Goal: Information Seeking & Learning: Learn about a topic

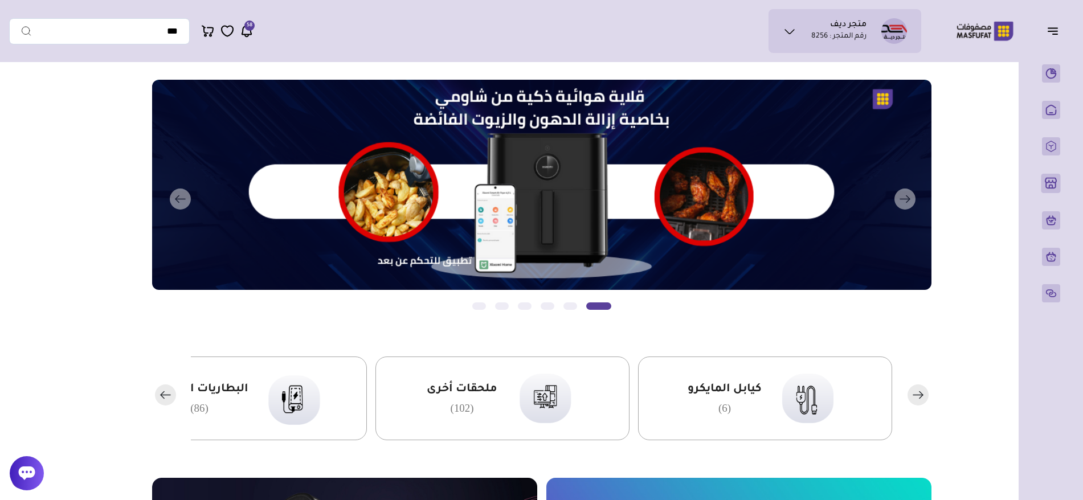
scroll to position [26, 0]
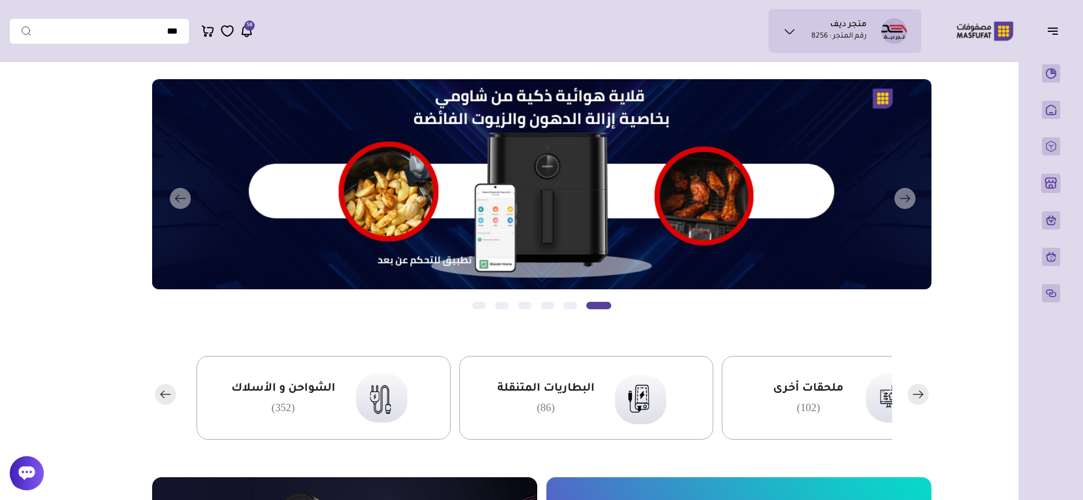
drag, startPoint x: 558, startPoint y: 392, endPoint x: 863, endPoint y: 390, distance: 304.8
click at [862, 391] on img at bounding box center [889, 397] width 69 height 67
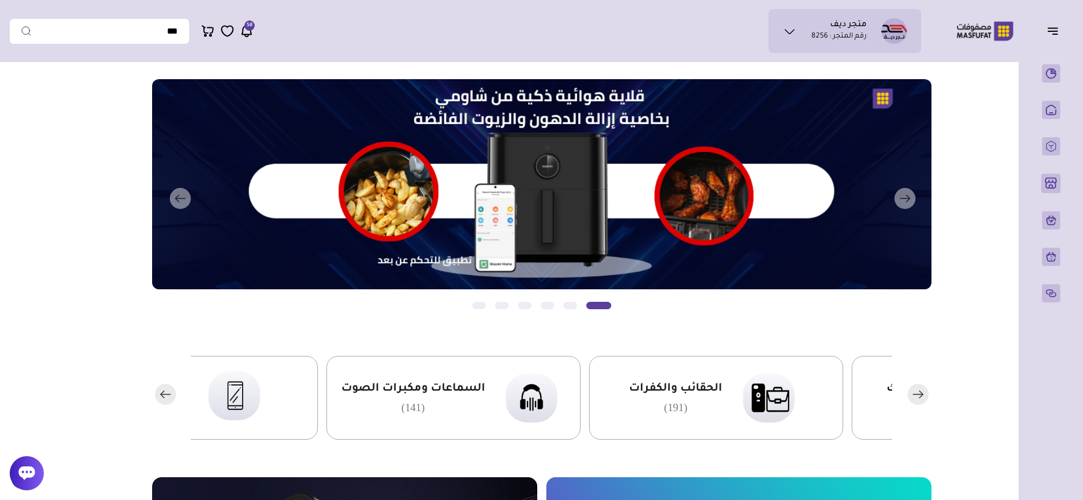
drag, startPoint x: 382, startPoint y: 405, endPoint x: 858, endPoint y: 400, distance: 476.3
click at [858, 400] on div "الشواحن و الأسلاك (352)" at bounding box center [979, 398] width 254 height 84
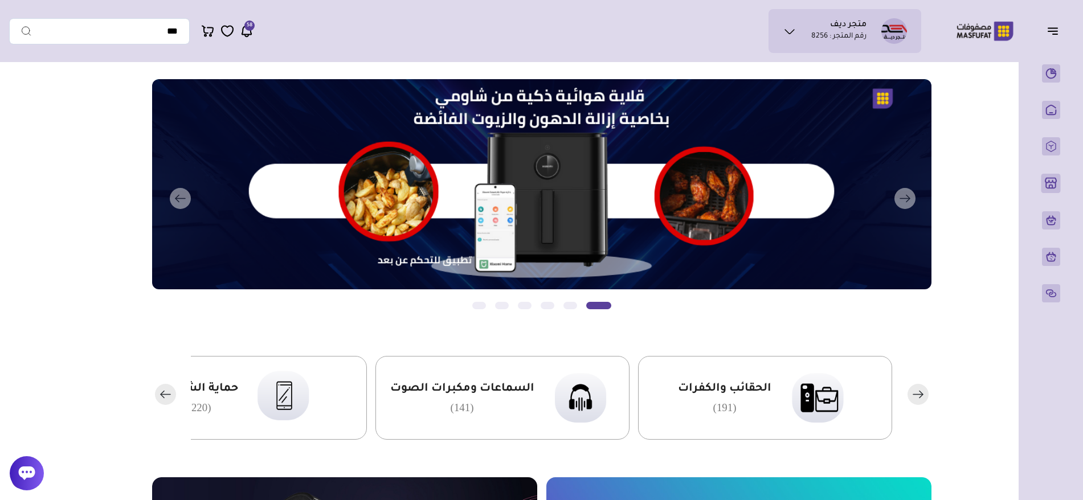
click at [857, 399] on div "الحقائب والكفرات (191)" at bounding box center [765, 398] width 254 height 84
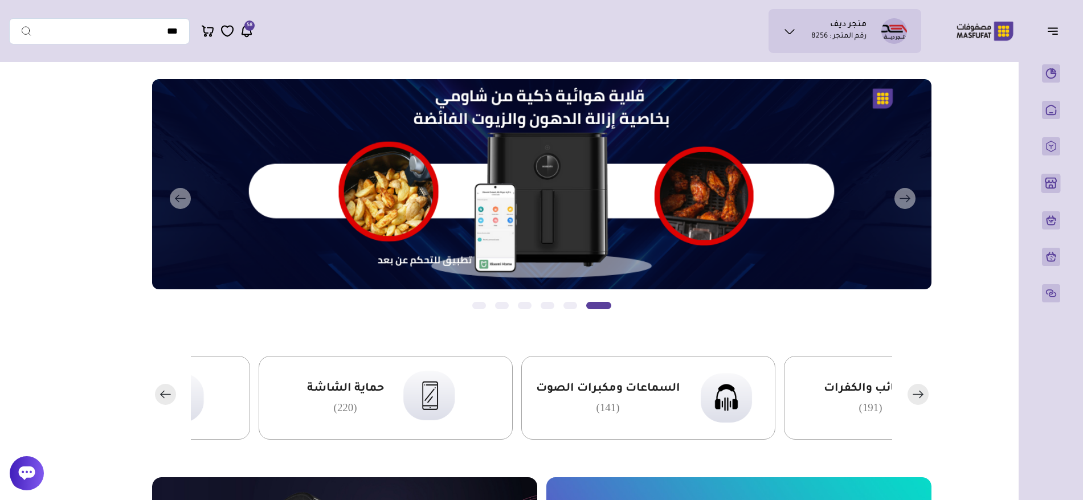
drag, startPoint x: 419, startPoint y: 416, endPoint x: 709, endPoint y: 406, distance: 289.6
click at [699, 407] on div "السماعات ومكبرات الصوت (141)" at bounding box center [648, 398] width 254 height 84
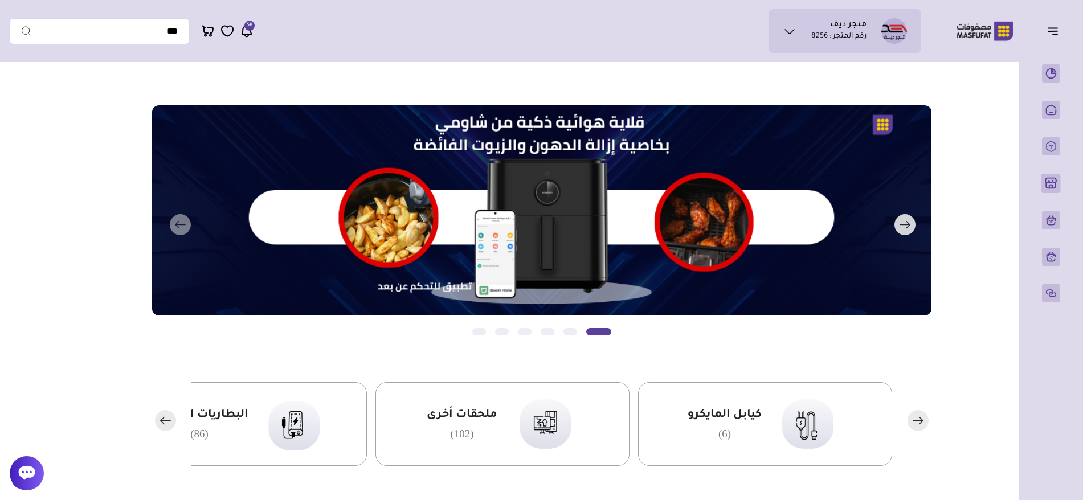
scroll to position [26, 0]
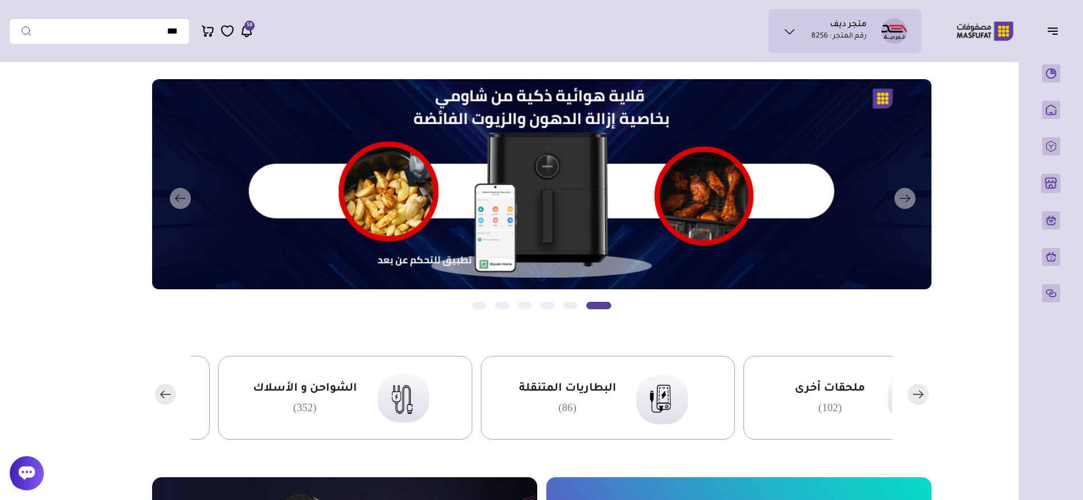
drag, startPoint x: 319, startPoint y: 412, endPoint x: 643, endPoint y: 395, distance: 324.6
click at [643, 396] on img at bounding box center [662, 397] width 69 height 67
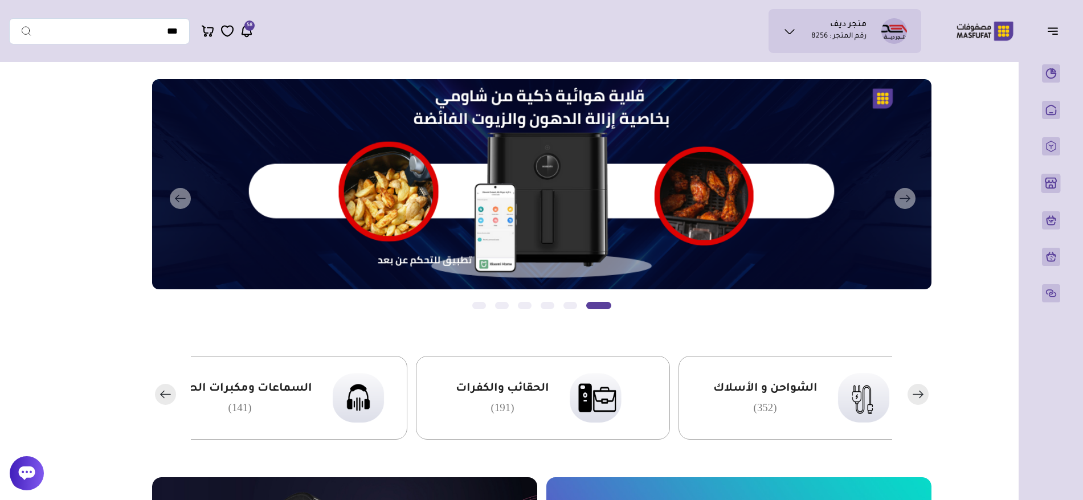
drag, startPoint x: 427, startPoint y: 401, endPoint x: 686, endPoint y: 395, distance: 259.3
click at [686, 395] on div "الشواحن و الأسلاك (352)" at bounding box center [805, 398] width 254 height 84
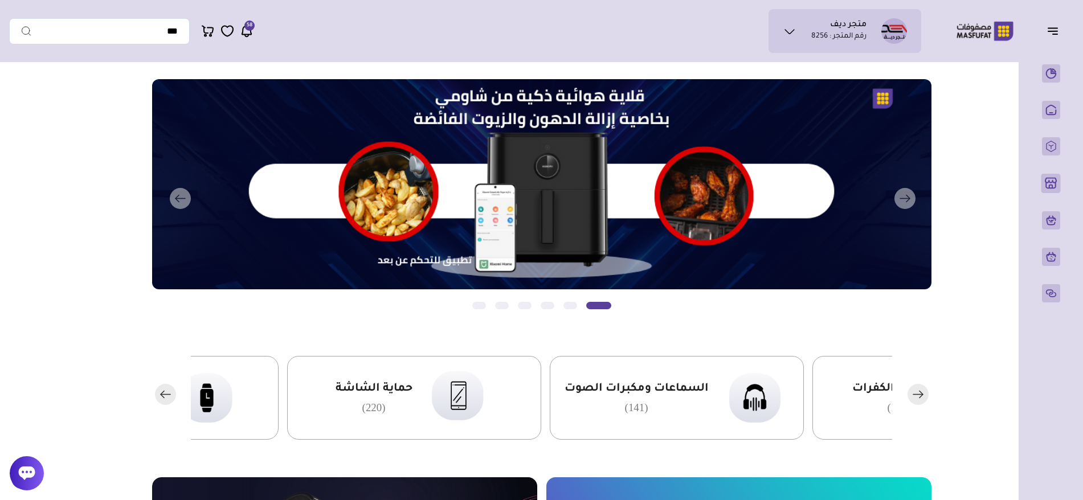
drag, startPoint x: 370, startPoint y: 404, endPoint x: 770, endPoint y: 393, distance: 400.1
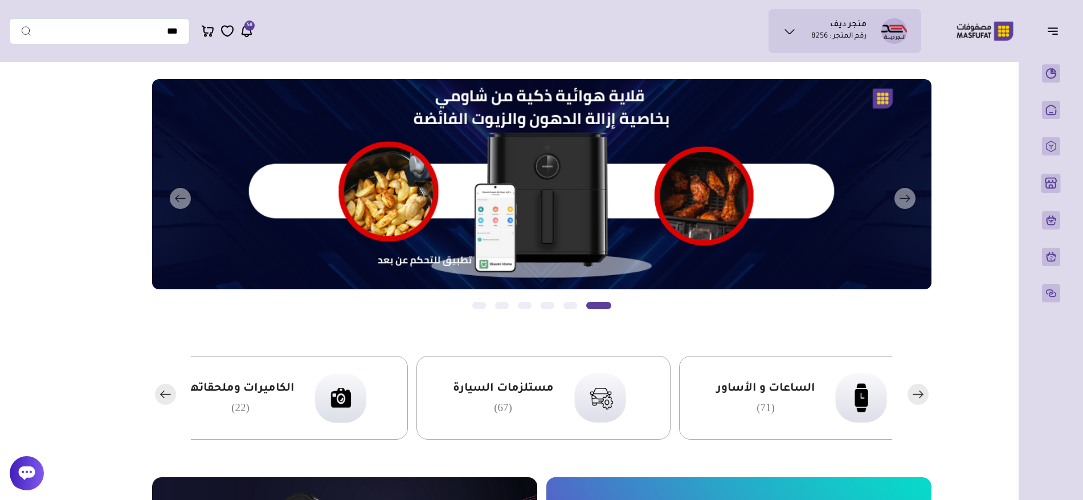
drag, startPoint x: 412, startPoint y: 410, endPoint x: 743, endPoint y: 395, distance: 330.7
click at [735, 397] on div "الساعات و الأساور (71)" at bounding box center [766, 398] width 99 height 32
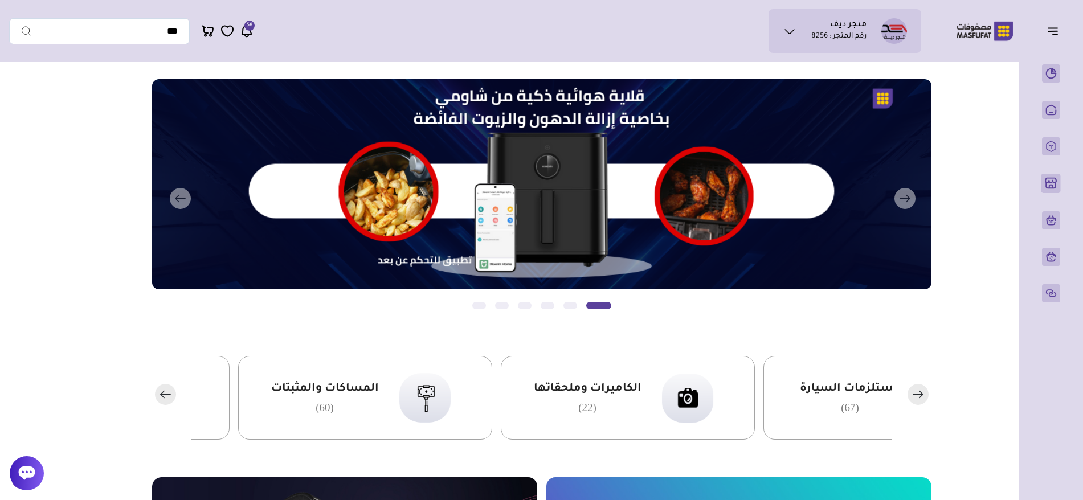
drag, startPoint x: 429, startPoint y: 411, endPoint x: 505, endPoint y: 408, distance: 76.4
click at [505, 408] on div "الكاميرات وملحقاتها (22)" at bounding box center [628, 398] width 254 height 84
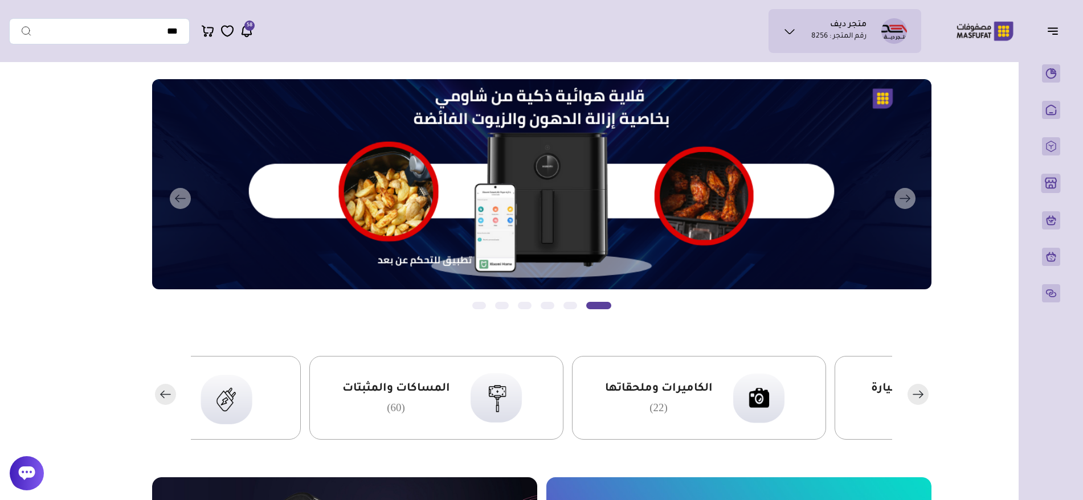
drag, startPoint x: 738, startPoint y: 377, endPoint x: 631, endPoint y: 3, distance: 389.5
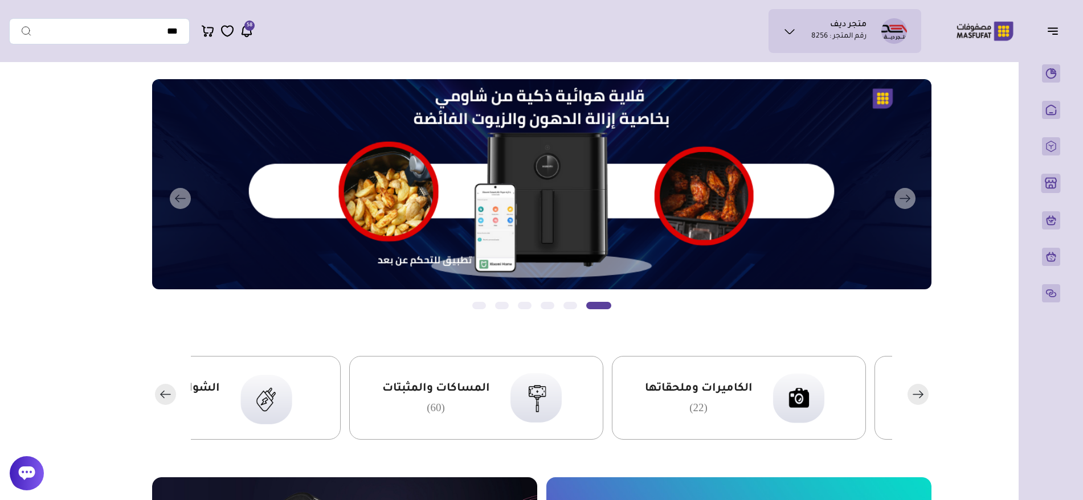
drag, startPoint x: 445, startPoint y: 404, endPoint x: 656, endPoint y: 406, distance: 210.2
click at [637, 407] on div "الكاميرات وملحقاتها (22)" at bounding box center [739, 398] width 254 height 84
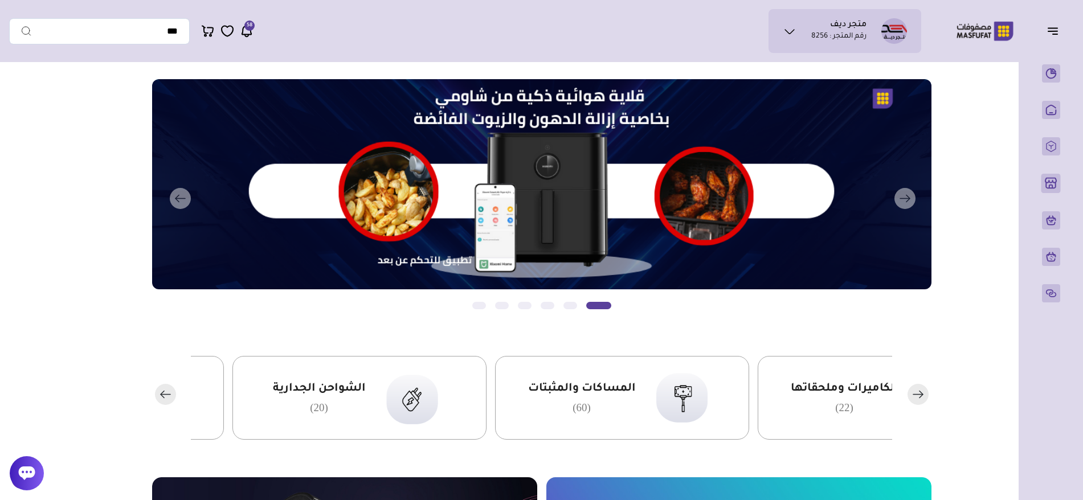
drag, startPoint x: 452, startPoint y: 394, endPoint x: 506, endPoint y: 395, distance: 54.1
click at [506, 395] on div "المساكات والمثبتات (60)" at bounding box center [622, 398] width 254 height 84
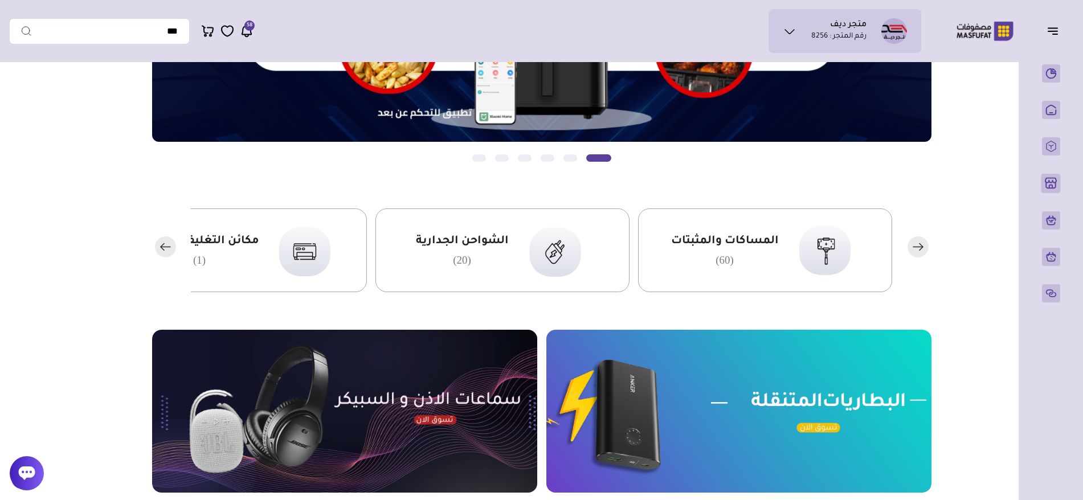
scroll to position [257, 0]
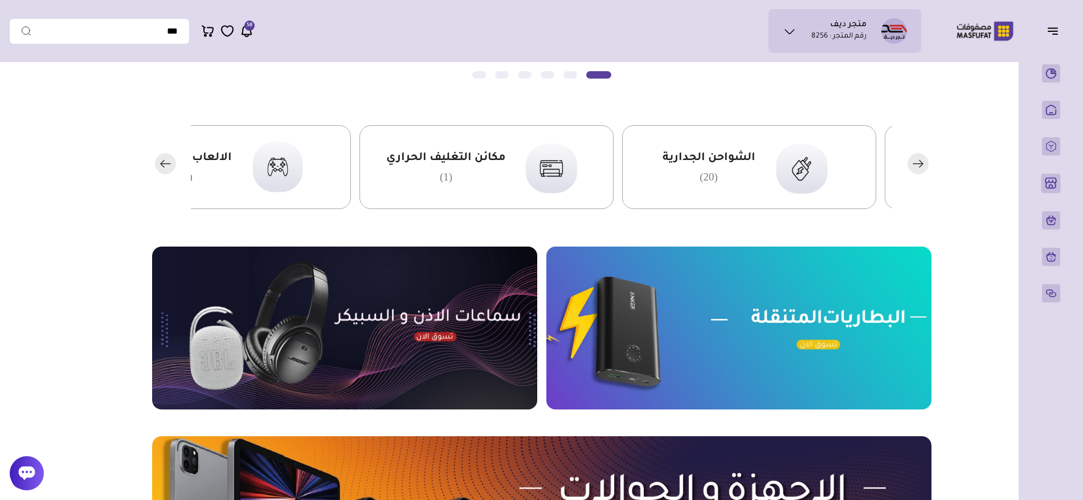
drag, startPoint x: 423, startPoint y: 178, endPoint x: 668, endPoint y: 189, distance: 244.6
click at [652, 189] on div "الشواحن الجدارية (20)" at bounding box center [749, 167] width 254 height 84
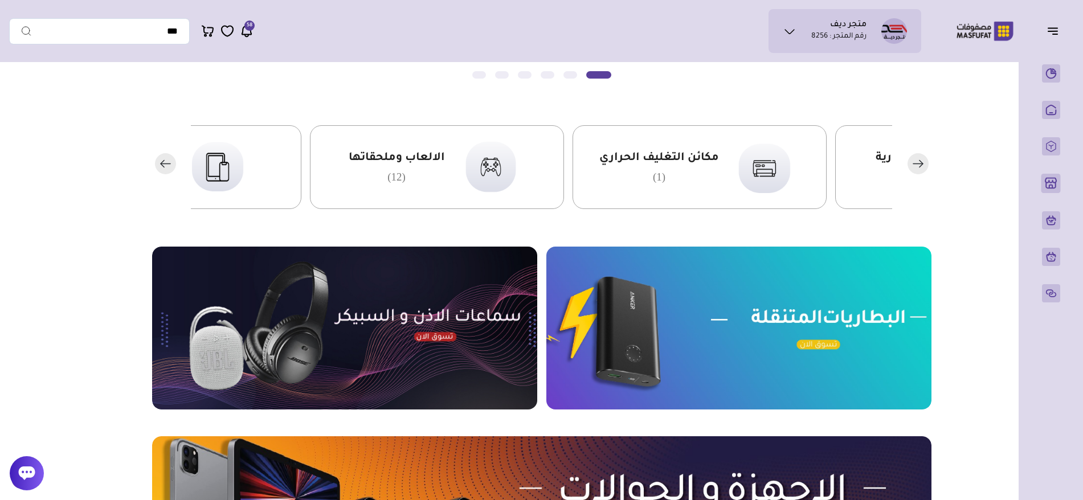
drag, startPoint x: 375, startPoint y: 171, endPoint x: 598, endPoint y: 177, distance: 222.8
click at [594, 176] on div "مكائن التغليف الحراري (1)" at bounding box center [700, 167] width 254 height 84
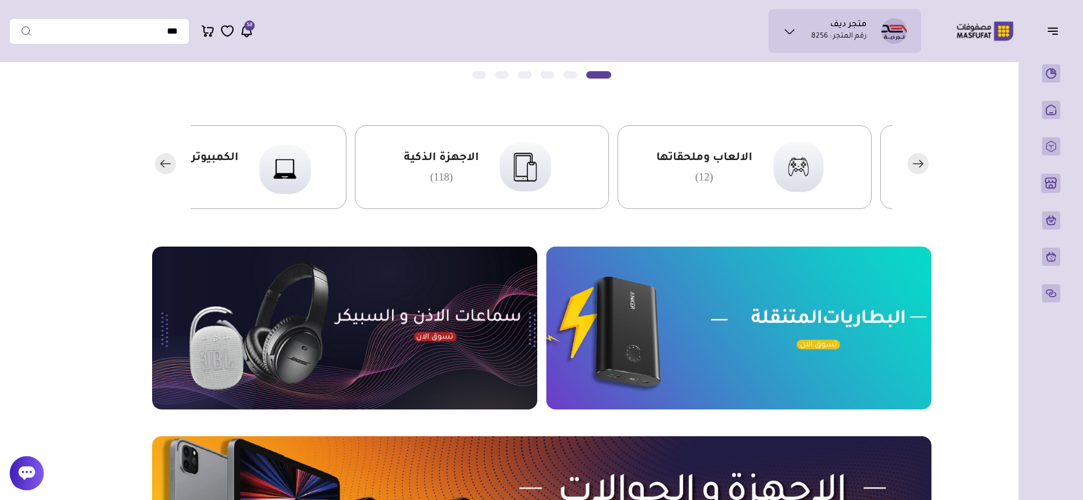
drag, startPoint x: 377, startPoint y: 174, endPoint x: 670, endPoint y: 178, distance: 292.8
click at [670, 178] on div "الالعاب وملحقاتها (12)" at bounding box center [745, 167] width 254 height 84
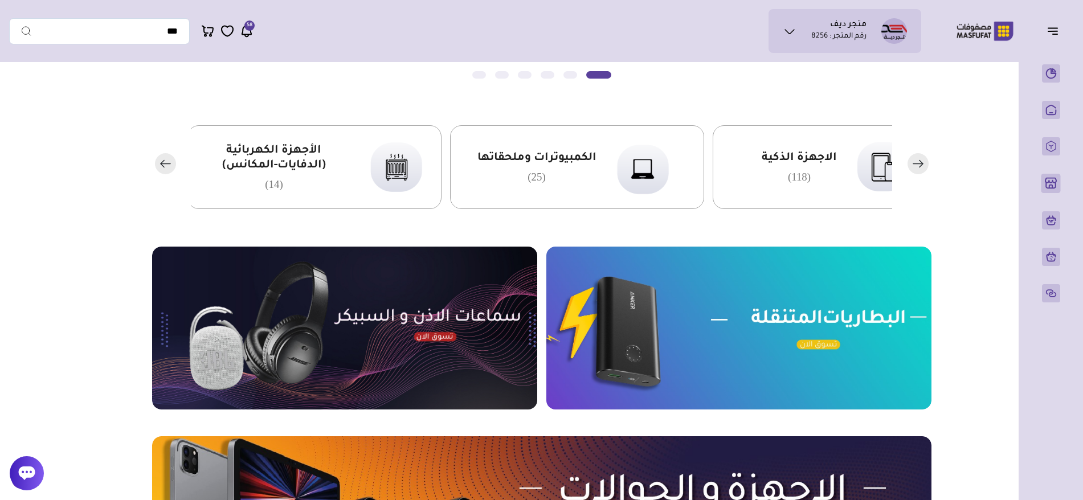
drag, startPoint x: 394, startPoint y: 174, endPoint x: 621, endPoint y: 171, distance: 227.3
click at [620, 171] on div "الكمبيوترات وملحقاتها (25)" at bounding box center [577, 167] width 254 height 84
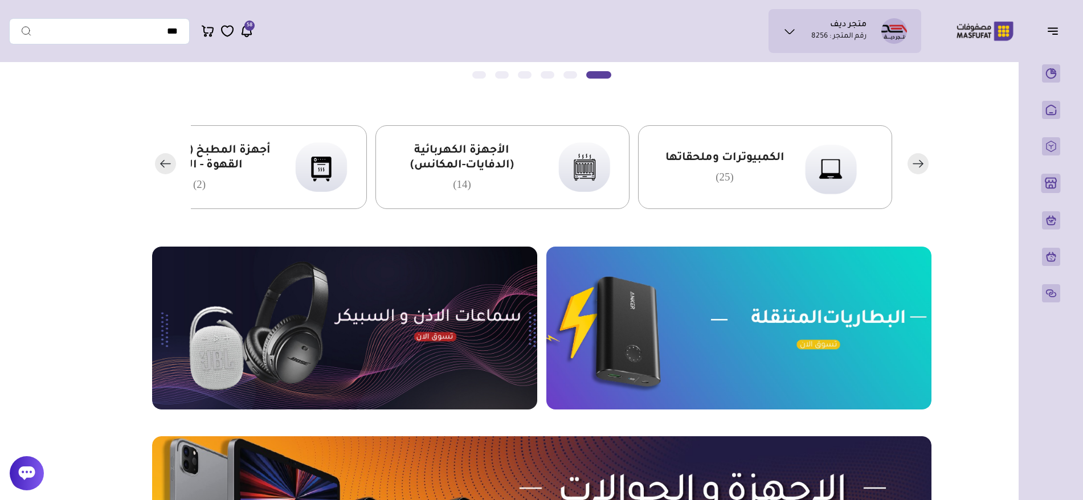
click at [480, 171] on span "الأجهزة الكهربائية (الدفايات-المكانس)" at bounding box center [461, 159] width 149 height 30
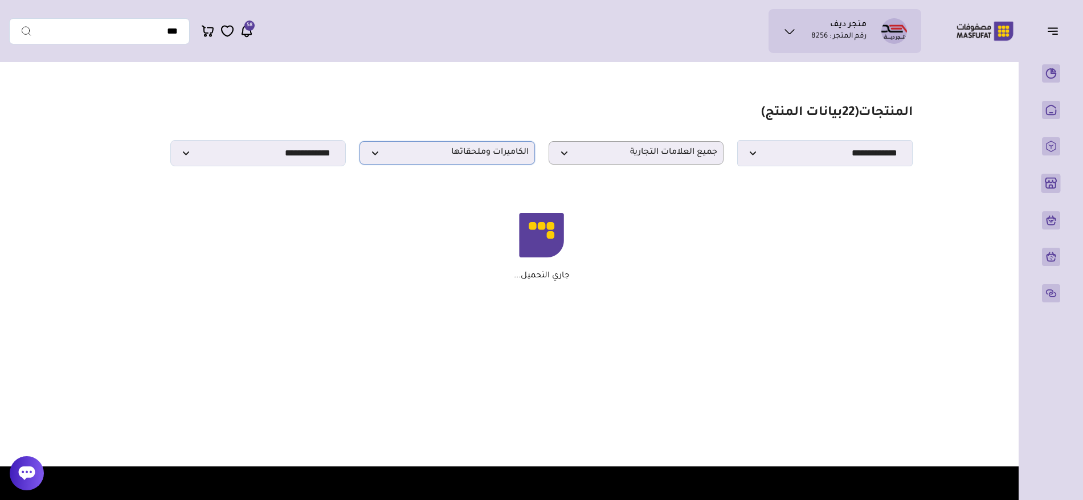
click at [436, 154] on span "الكاميرات وملحقاتها" at bounding box center [447, 153] width 163 height 11
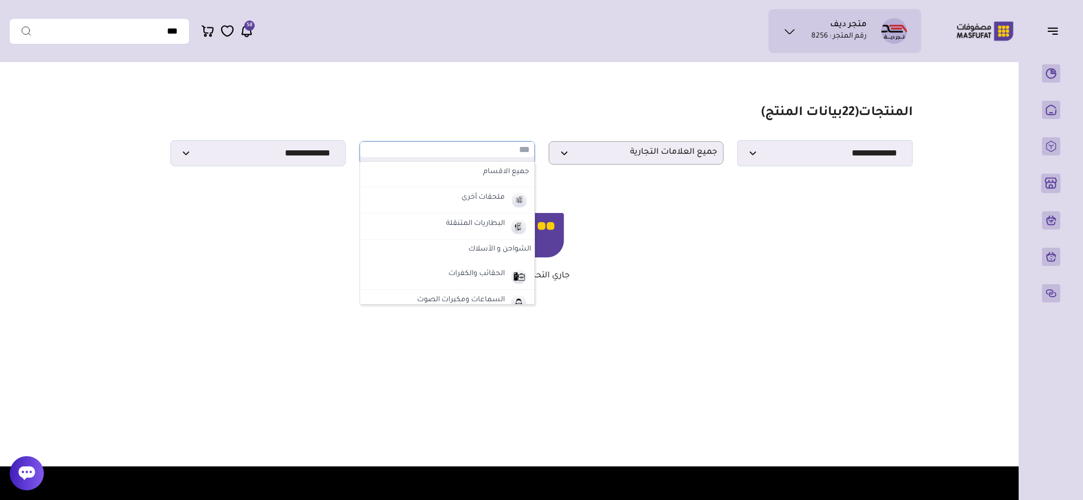
click at [588, 199] on section "مزامنة ( 0 ) تحديد الكل إلغاء التحديد المنتجات (" at bounding box center [542, 193] width 820 height 251
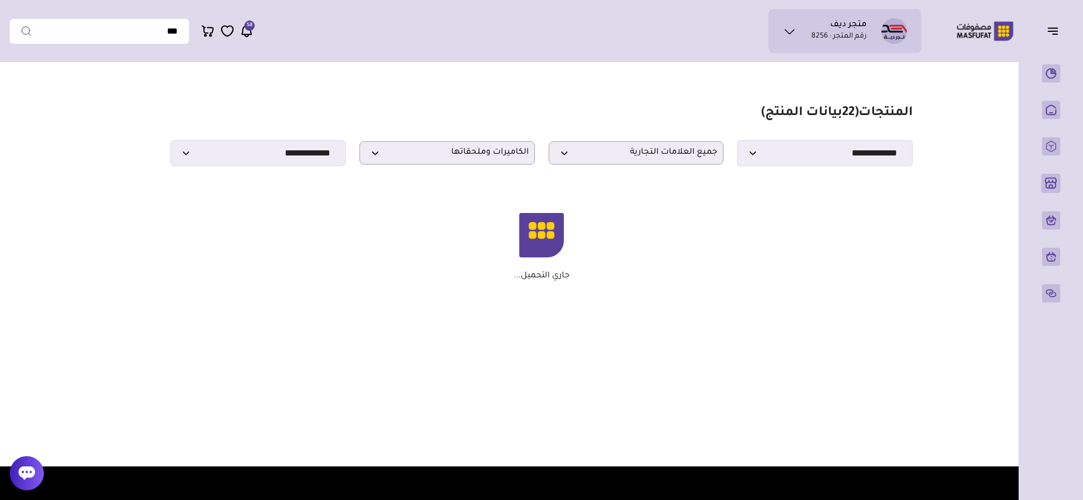
drag, startPoint x: 535, startPoint y: 153, endPoint x: 416, endPoint y: 174, distance: 120.5
click at [420, 154] on div "**********" at bounding box center [541, 153] width 742 height 26
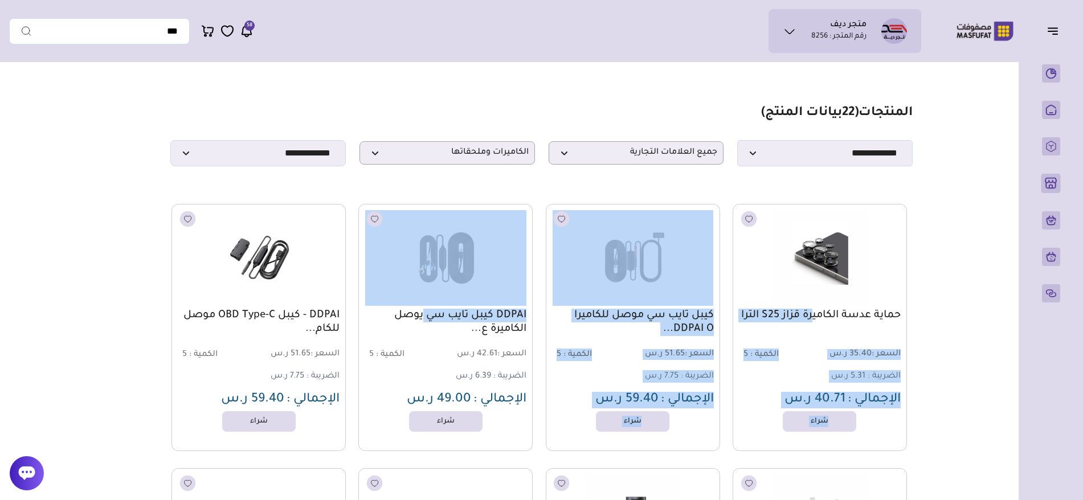
drag, startPoint x: 925, startPoint y: 316, endPoint x: 508, endPoint y: 309, distance: 417.1
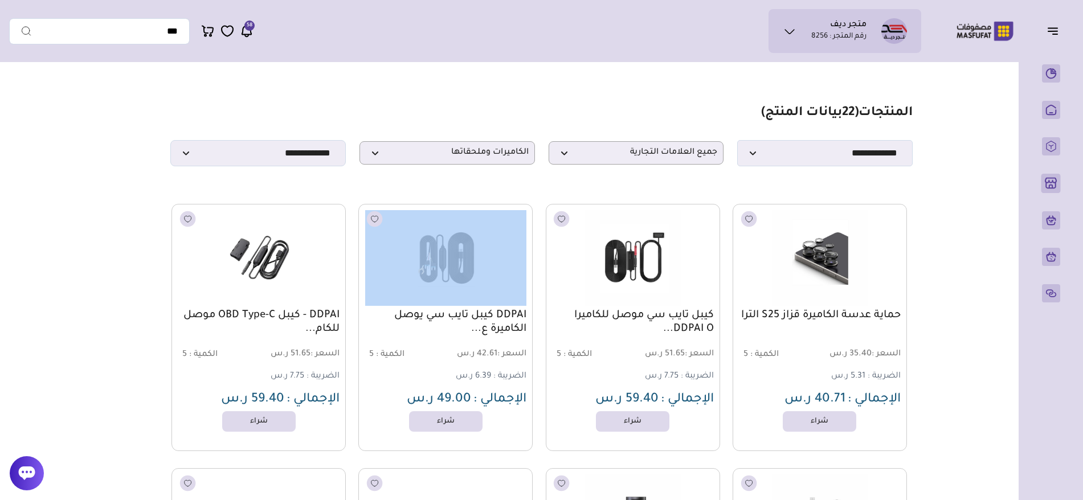
click at [505, 306] on div "DDPAI كيبل تايب سي يوصل الكاميرة ع... السعر : 42.61 ر.س الكمية : 5 الضريبة : 6.…" at bounding box center [445, 327] width 174 height 247
click at [456, 153] on span "الكاميرات وملحقاتها" at bounding box center [447, 153] width 163 height 11
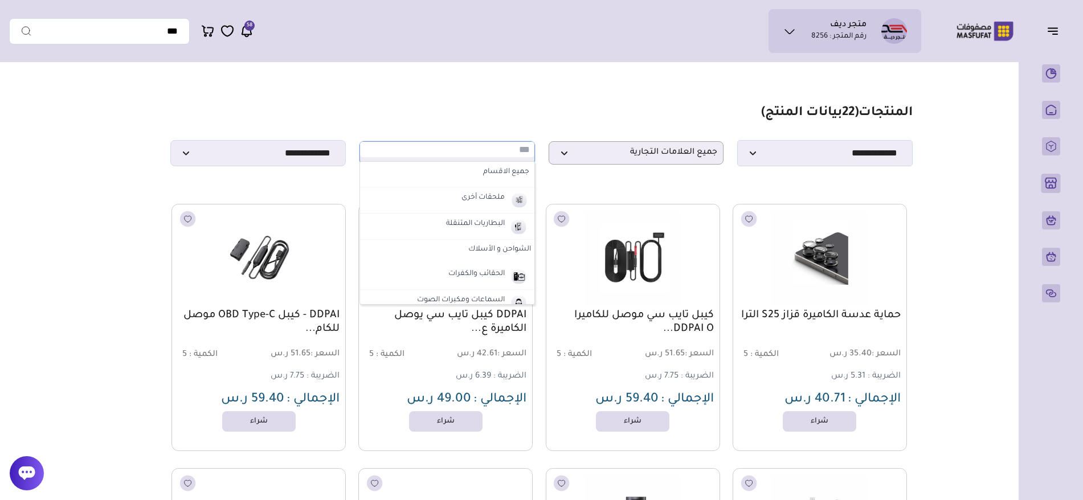
click at [452, 156] on input "text" at bounding box center [447, 149] width 174 height 15
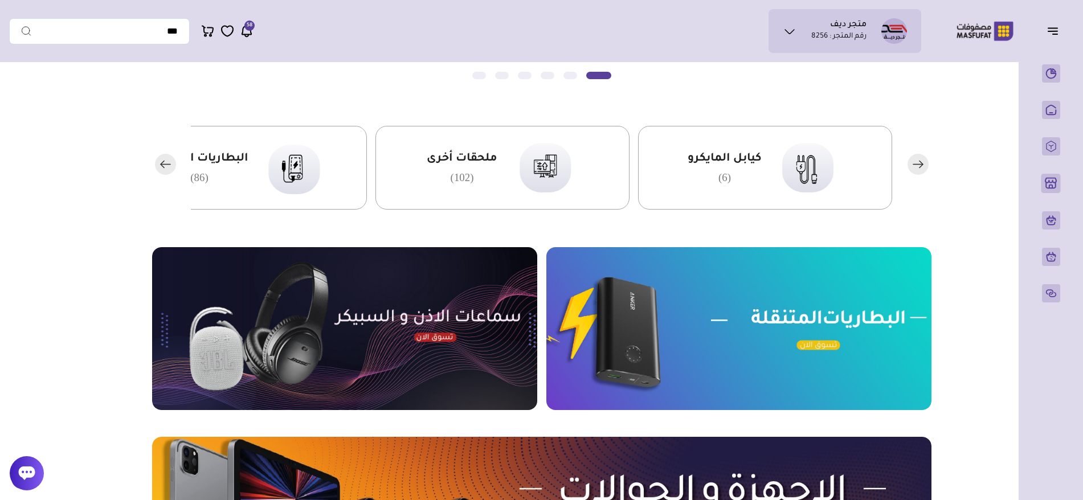
scroll to position [257, 0]
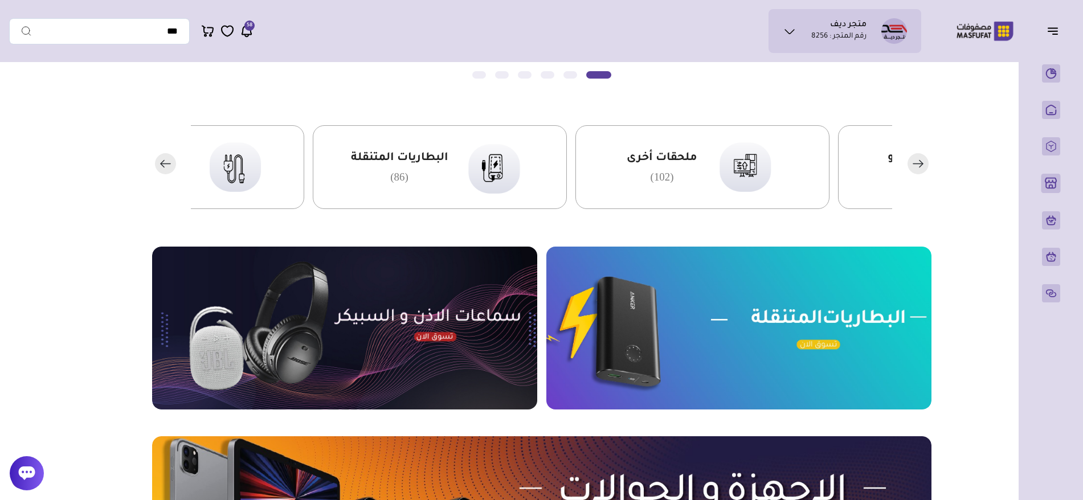
drag, startPoint x: 318, startPoint y: 166, endPoint x: 747, endPoint y: 150, distance: 429.2
click at [529, 153] on img at bounding box center [494, 166] width 69 height 67
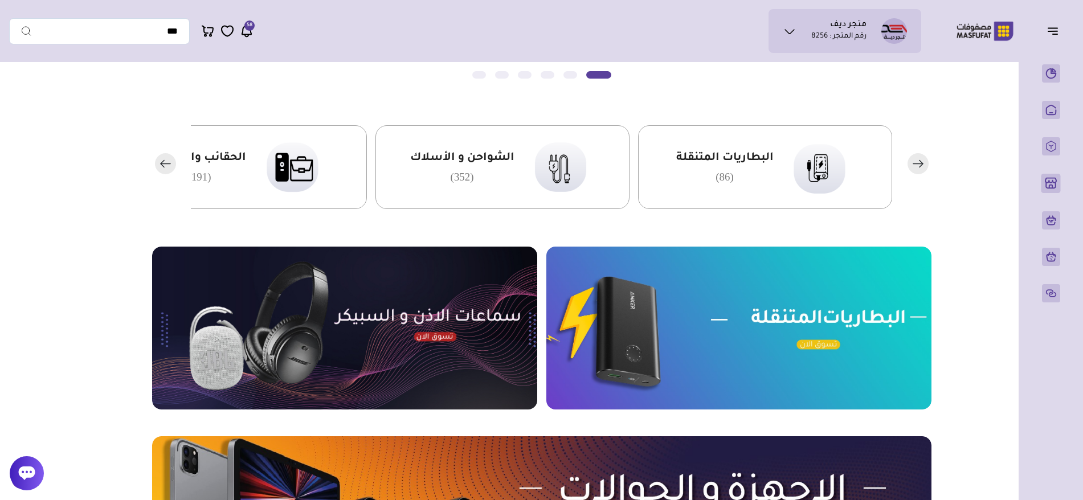
click at [169, 160] on rect "button" at bounding box center [165, 163] width 21 height 21
click at [167, 160] on rect "button" at bounding box center [165, 163] width 21 height 21
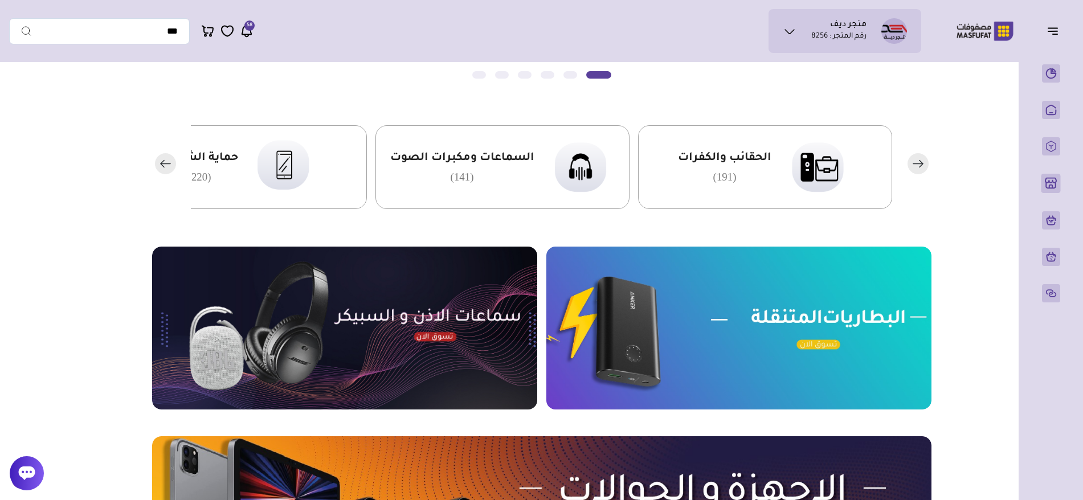
click at [167, 160] on rect "button" at bounding box center [165, 163] width 21 height 21
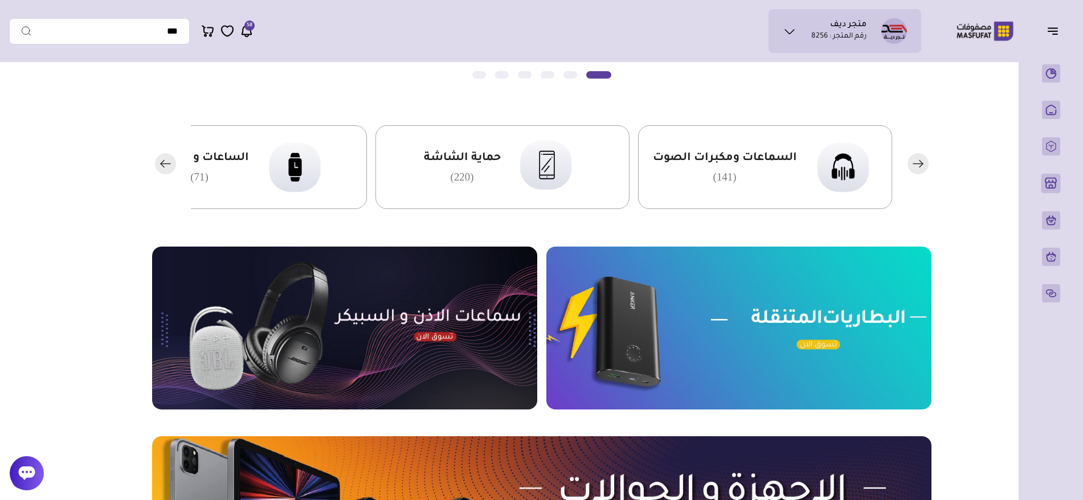
click at [167, 160] on rect "button" at bounding box center [165, 163] width 21 height 21
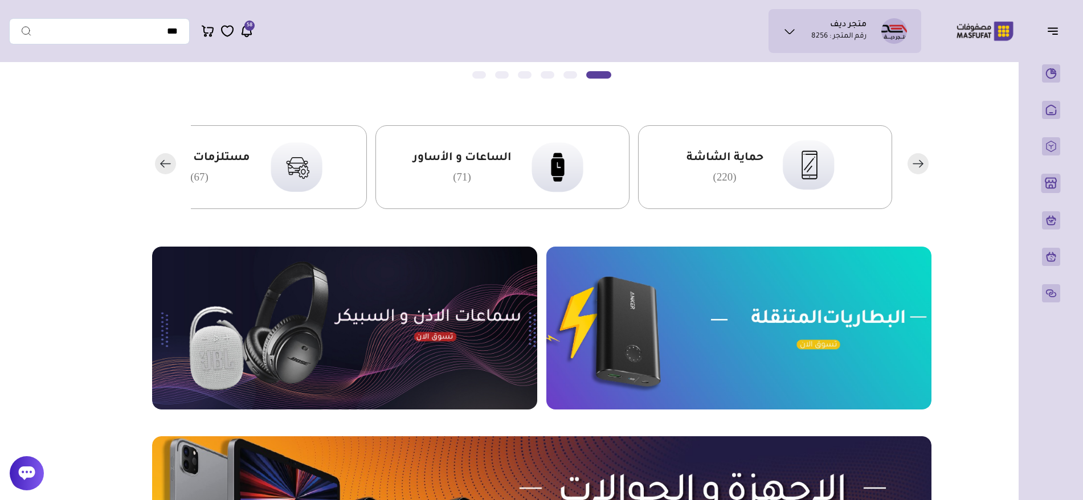
click at [167, 160] on rect "button" at bounding box center [165, 163] width 21 height 21
click at [914, 159] on rect "button" at bounding box center [917, 163] width 21 height 21
click at [678, 155] on span "مستلزمات السيارة" at bounding box center [724, 158] width 101 height 15
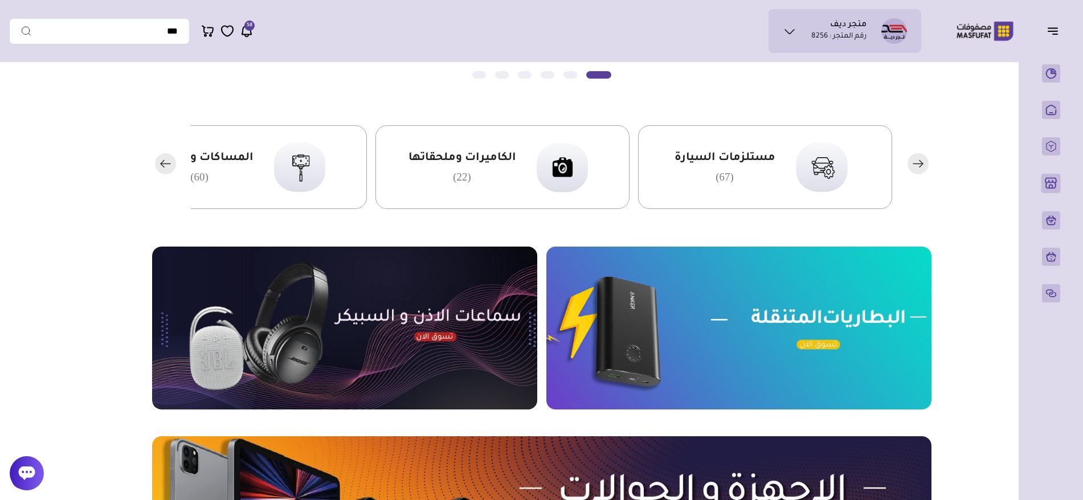
click at [923, 158] on rect "button" at bounding box center [917, 163] width 21 height 21
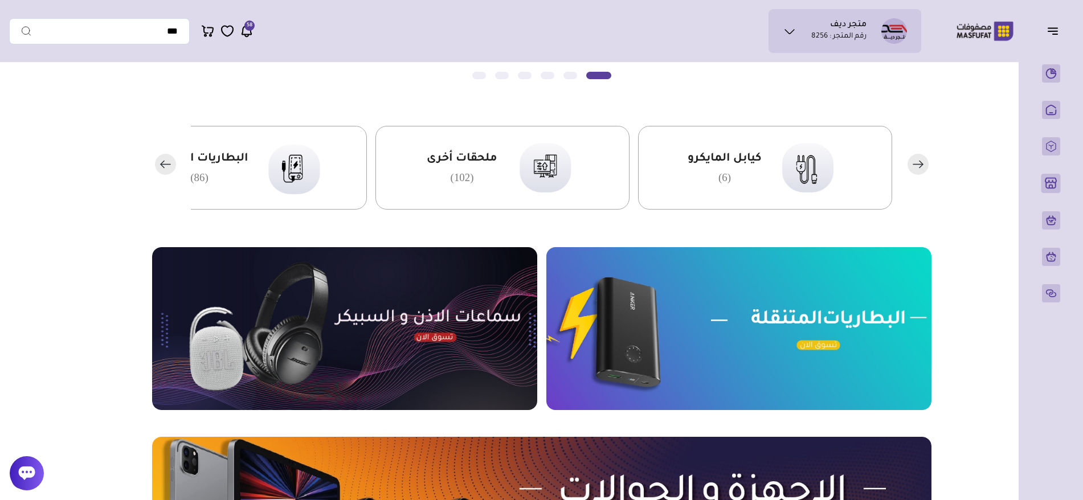
scroll to position [257, 0]
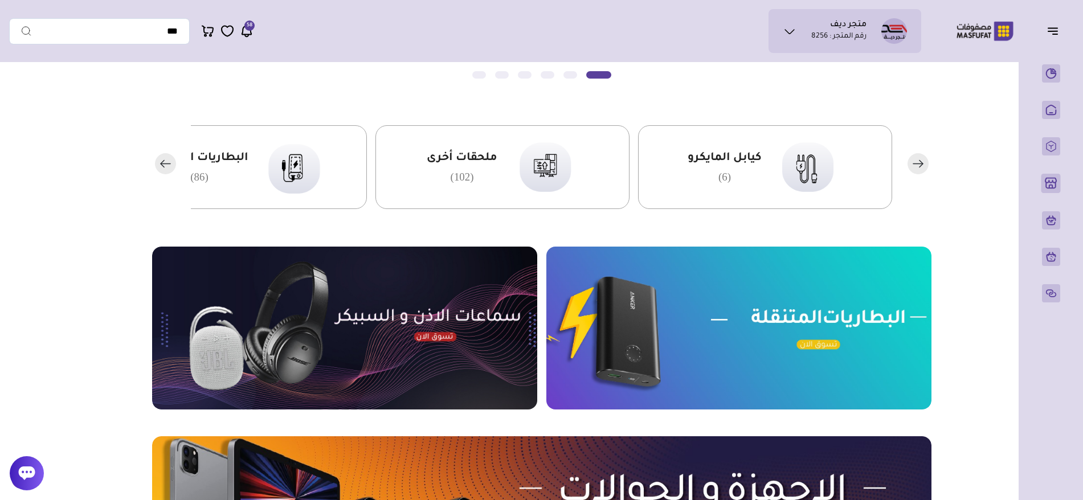
click at [159, 160] on rect "button" at bounding box center [165, 163] width 21 height 21
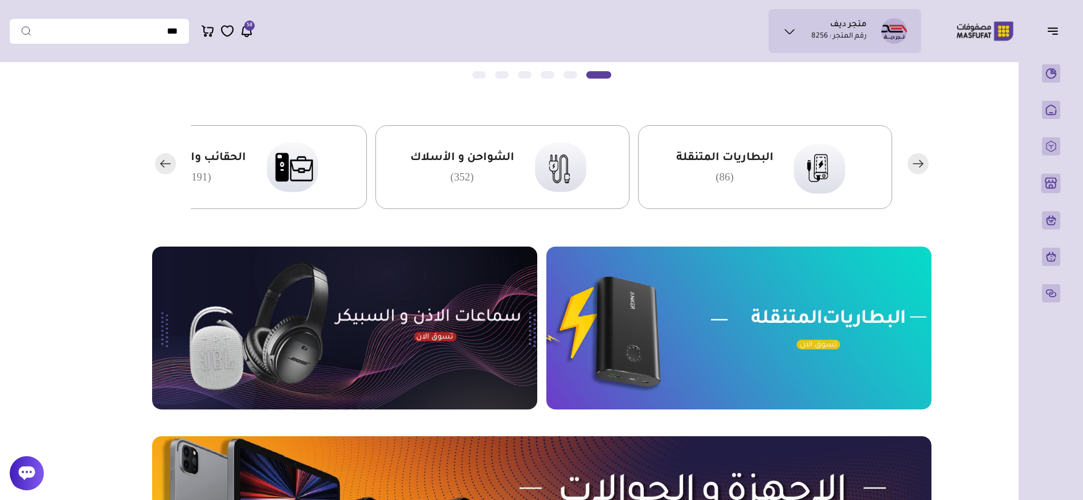
click at [159, 160] on rect "button" at bounding box center [165, 163] width 21 height 21
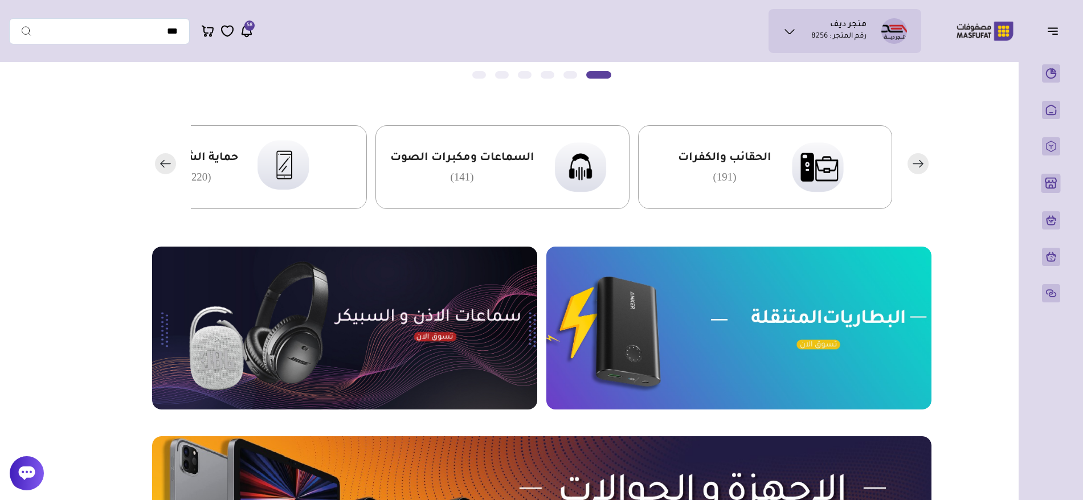
click at [159, 160] on rect "button" at bounding box center [165, 163] width 21 height 21
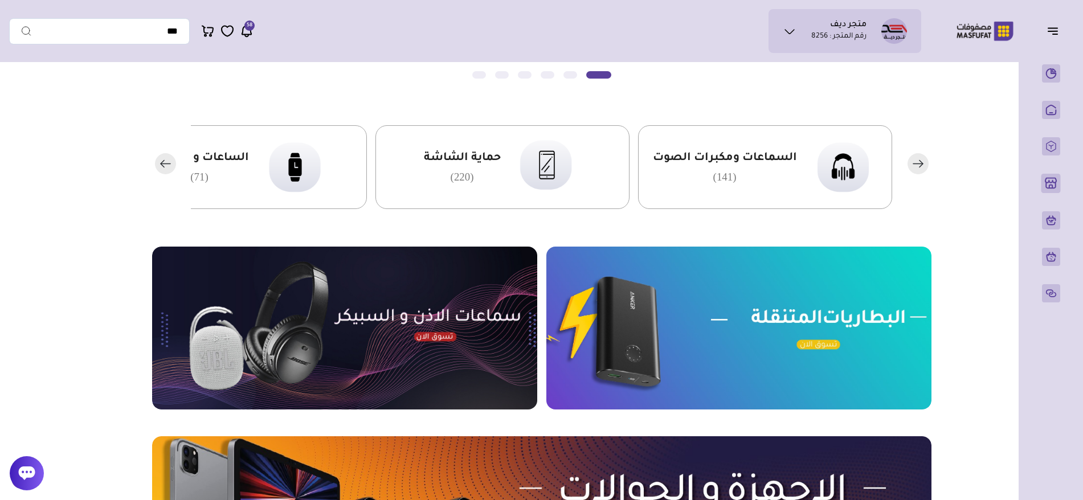
click at [159, 160] on rect "button" at bounding box center [165, 163] width 21 height 21
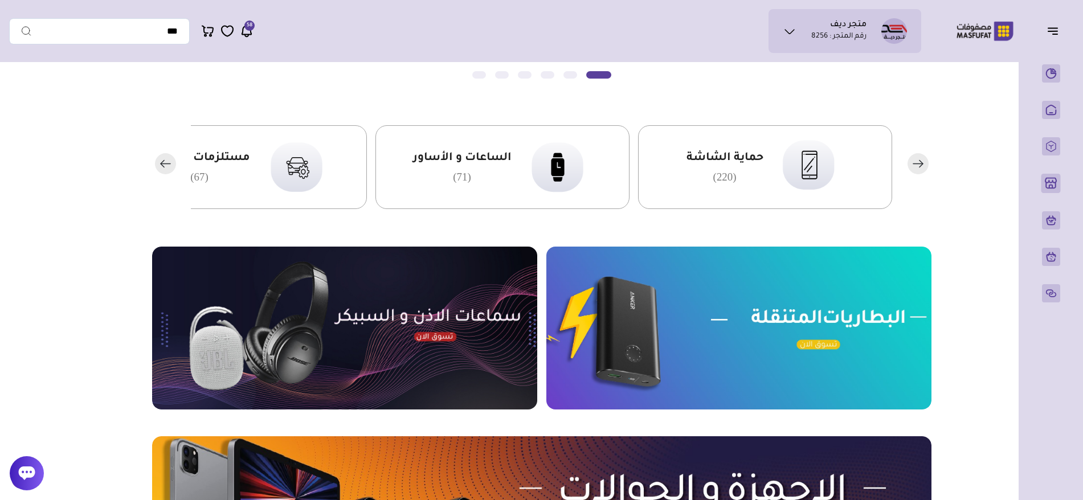
click at [159, 160] on rect "button" at bounding box center [165, 163] width 21 height 21
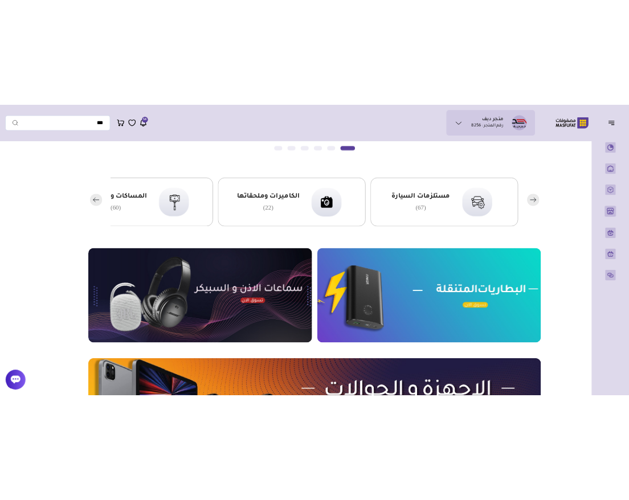
scroll to position [259, 0]
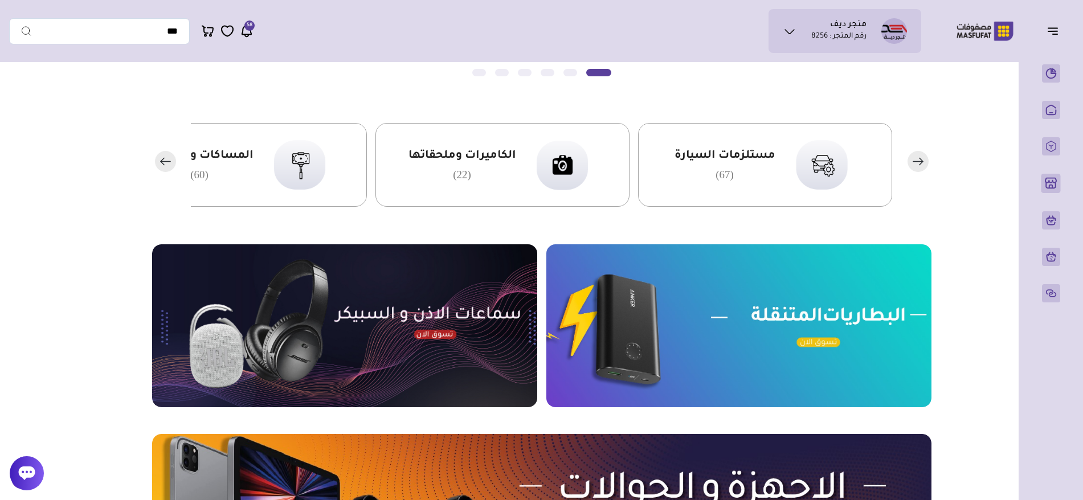
drag, startPoint x: 911, startPoint y: 170, endPoint x: 922, endPoint y: 156, distance: 17.1
click at [911, 169] on icon "button" at bounding box center [917, 161] width 21 height 21
click at [924, 155] on rect "button" at bounding box center [917, 161] width 21 height 21
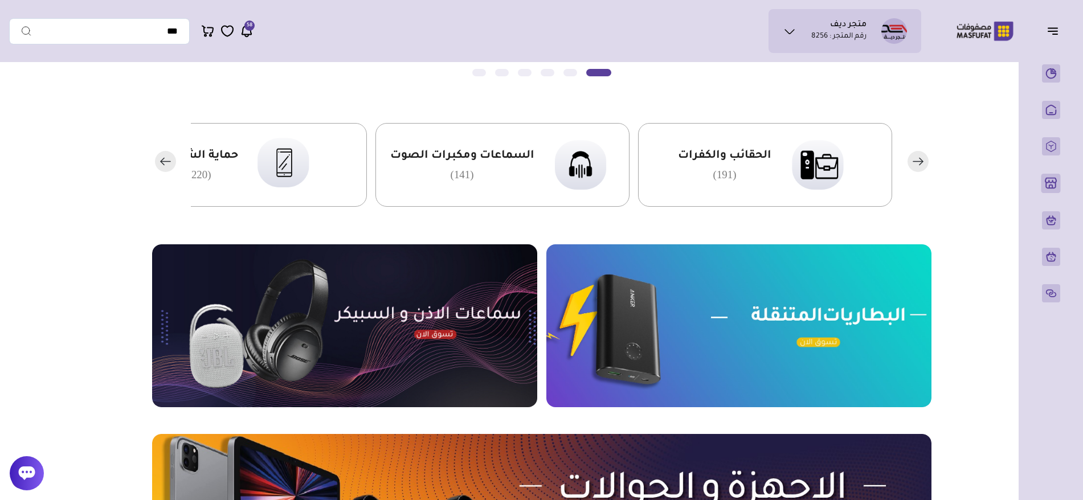
click at [924, 155] on rect "button" at bounding box center [917, 161] width 21 height 21
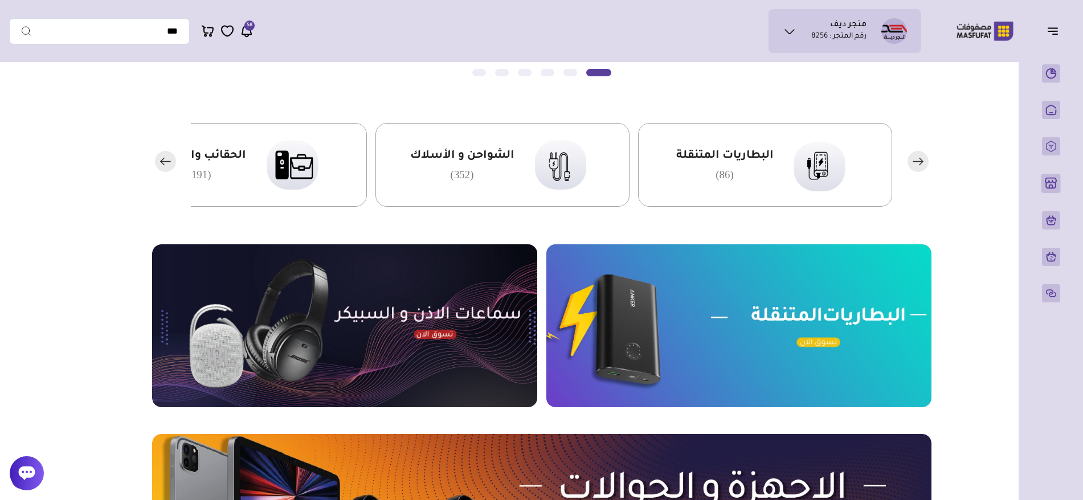
click at [924, 155] on rect "button" at bounding box center [917, 161] width 21 height 21
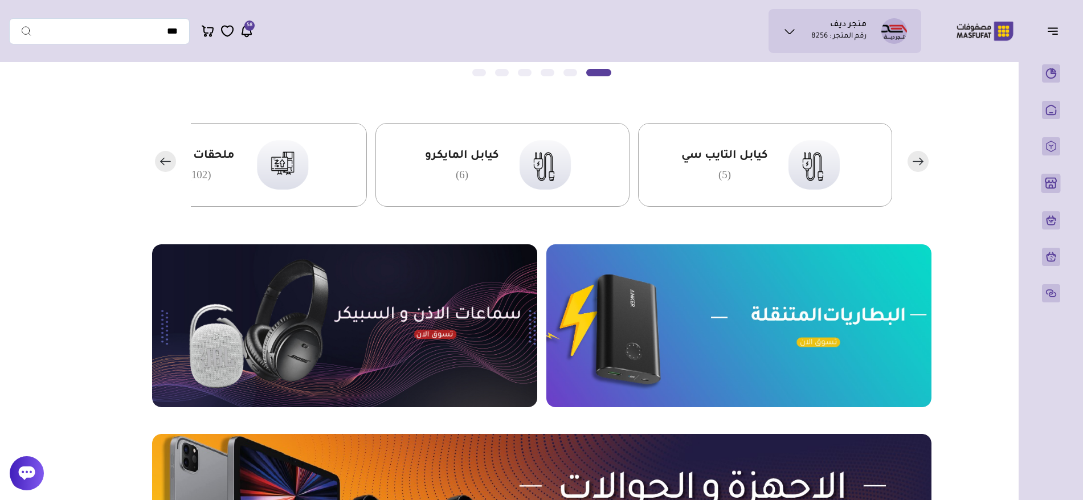
click at [924, 155] on rect "button" at bounding box center [917, 161] width 21 height 21
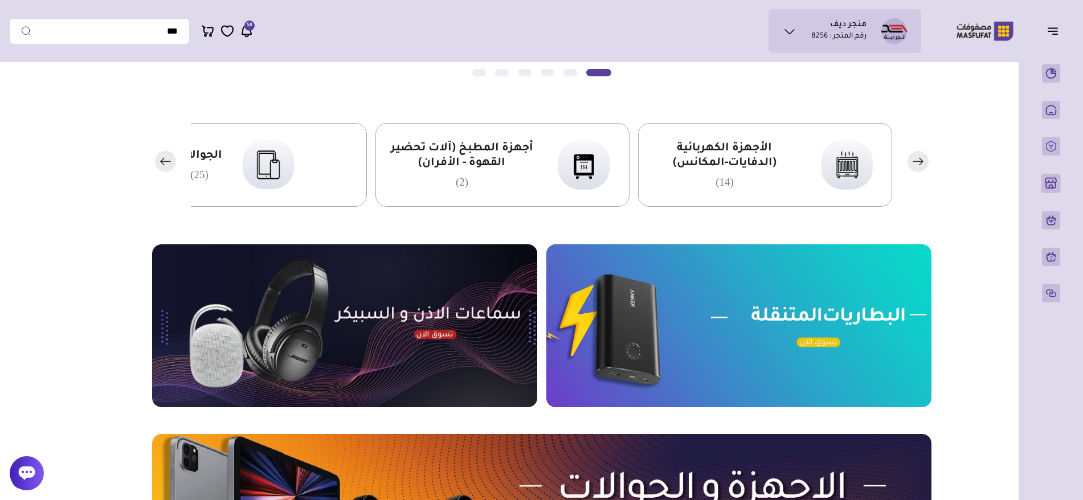
click at [924, 155] on rect "button" at bounding box center [917, 161] width 21 height 21
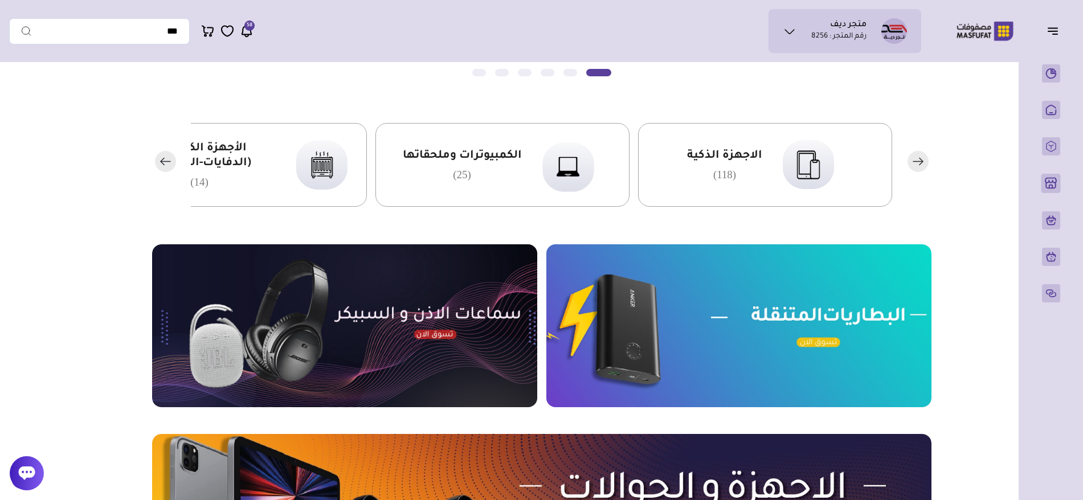
click at [924, 155] on rect "button" at bounding box center [917, 161] width 21 height 21
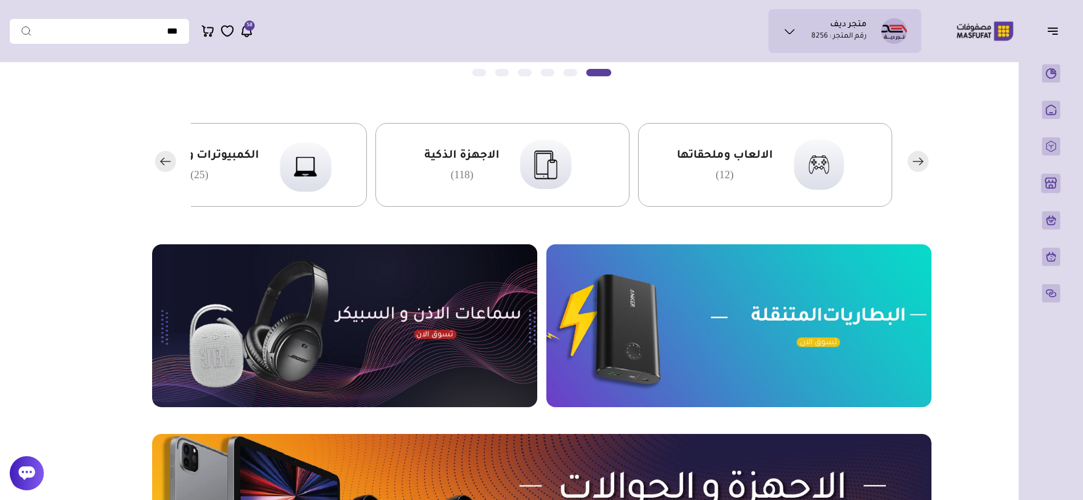
click at [924, 155] on rect "button" at bounding box center [917, 161] width 21 height 21
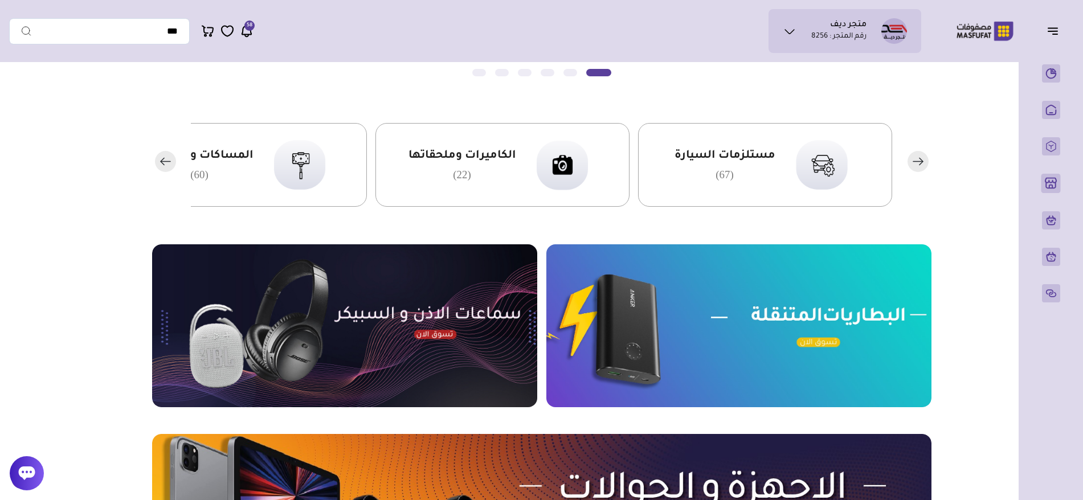
click at [924, 155] on rect "button" at bounding box center [917, 161] width 21 height 21
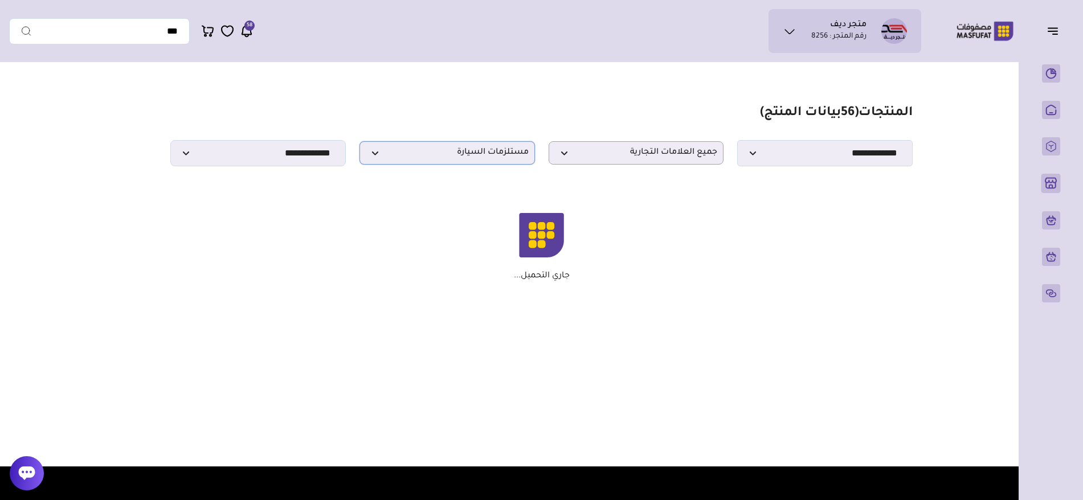
drag, startPoint x: 539, startPoint y: 154, endPoint x: 435, endPoint y: 153, distance: 103.7
click at [436, 153] on div "**********" at bounding box center [541, 153] width 742 height 26
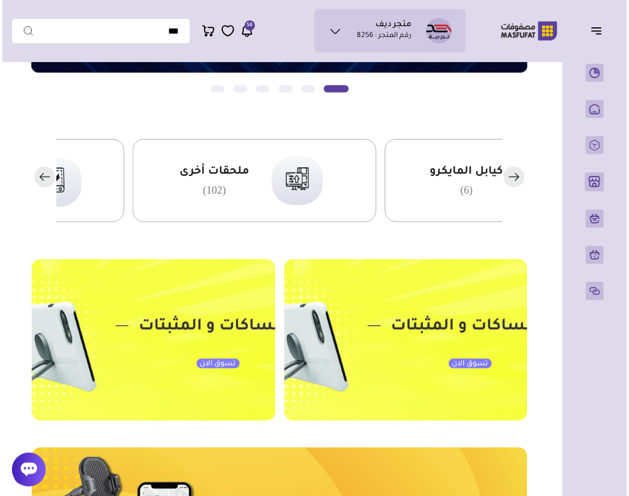
scroll to position [259, 0]
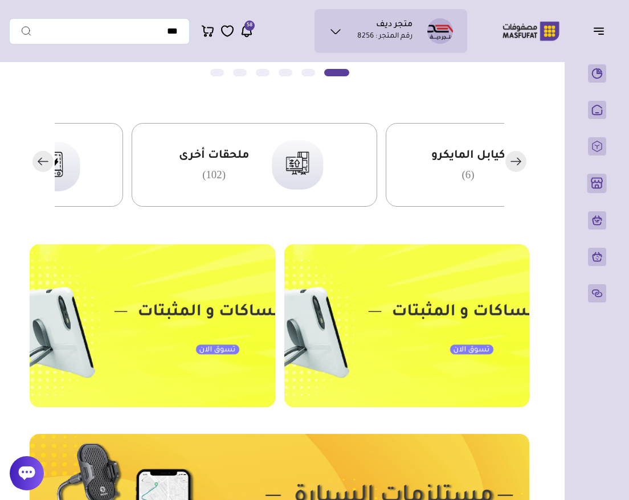
click at [518, 161] on rect "button" at bounding box center [515, 161] width 21 height 21
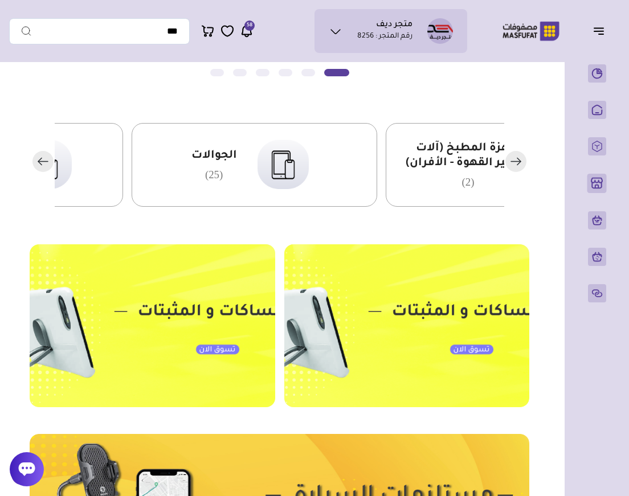
click at [516, 161] on icon "button" at bounding box center [516, 161] width 10 height 0
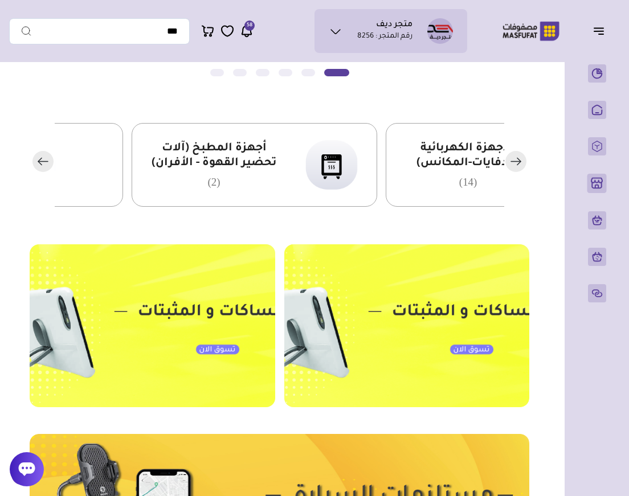
click at [50, 163] on rect "button" at bounding box center [42, 161] width 21 height 21
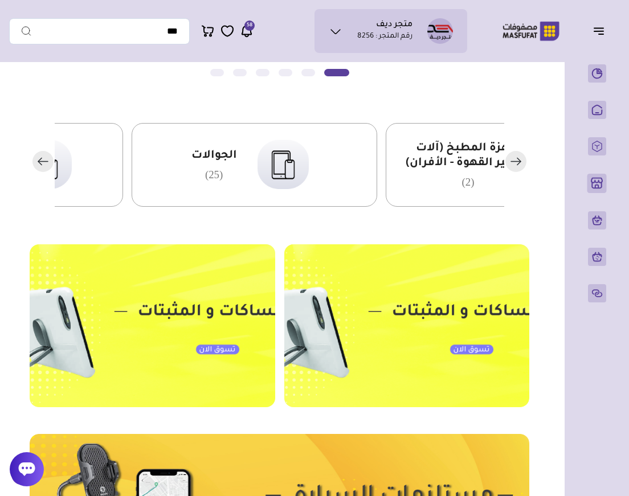
click at [50, 163] on rect "button" at bounding box center [42, 161] width 21 height 21
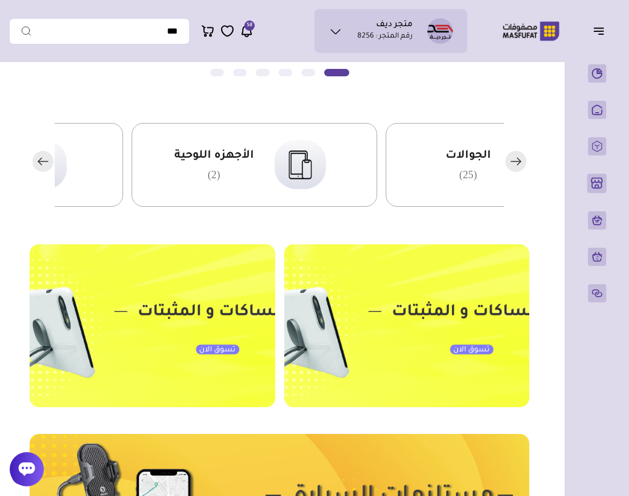
click at [40, 159] on icon "button" at bounding box center [39, 161] width 3 height 7
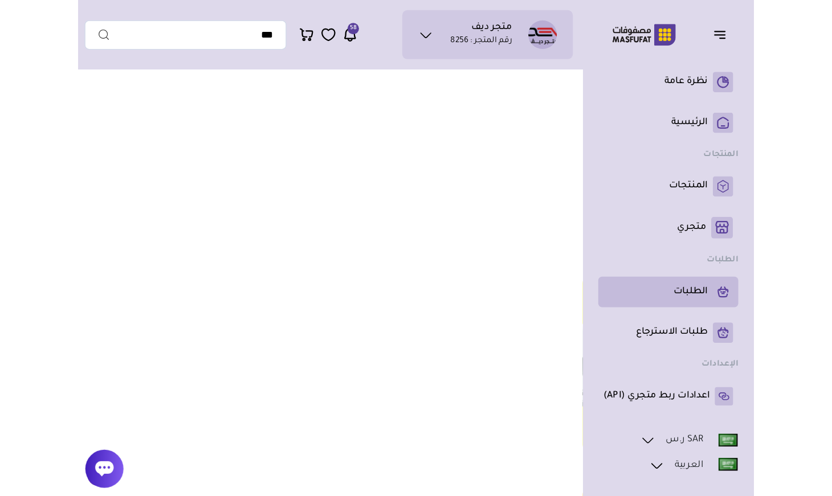
scroll to position [259, -423]
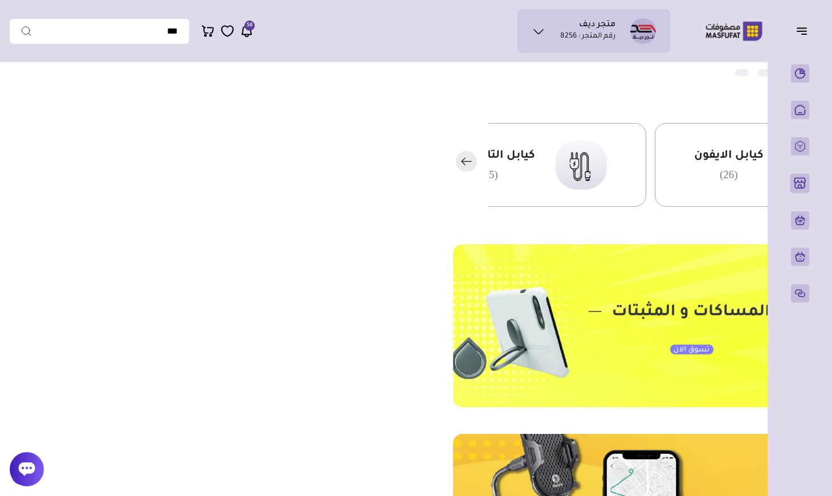
drag, startPoint x: 257, startPoint y: 190, endPoint x: 198, endPoint y: 197, distance: 59.6
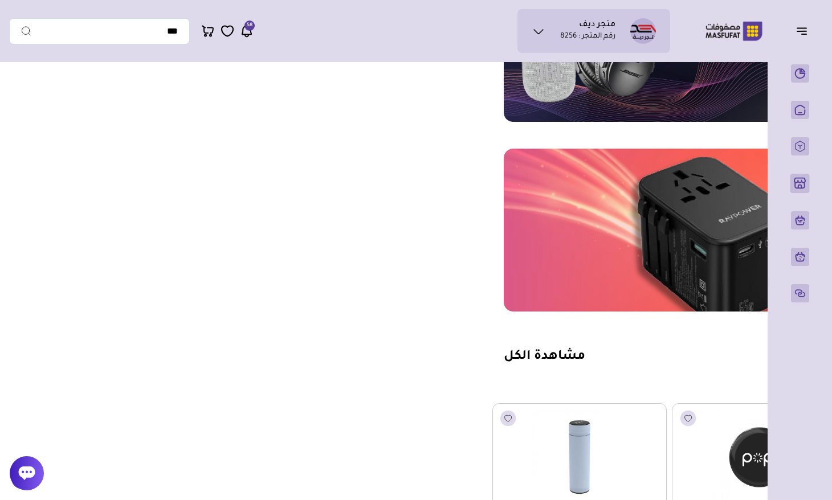
scroll to position [971, -473]
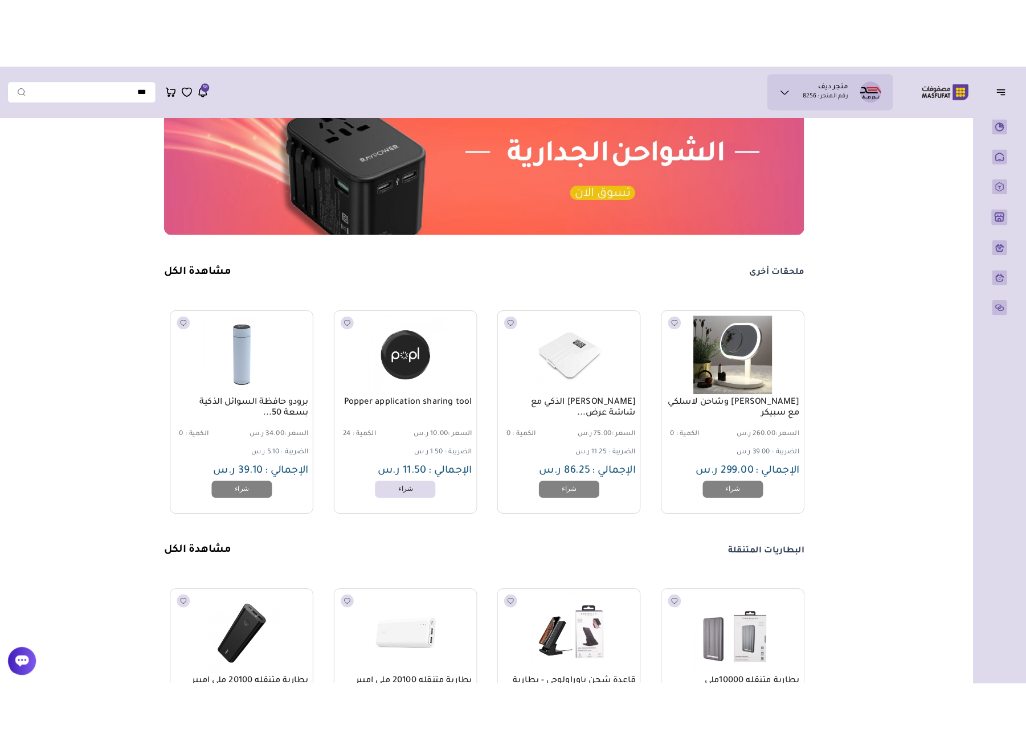
scroll to position [0, 0]
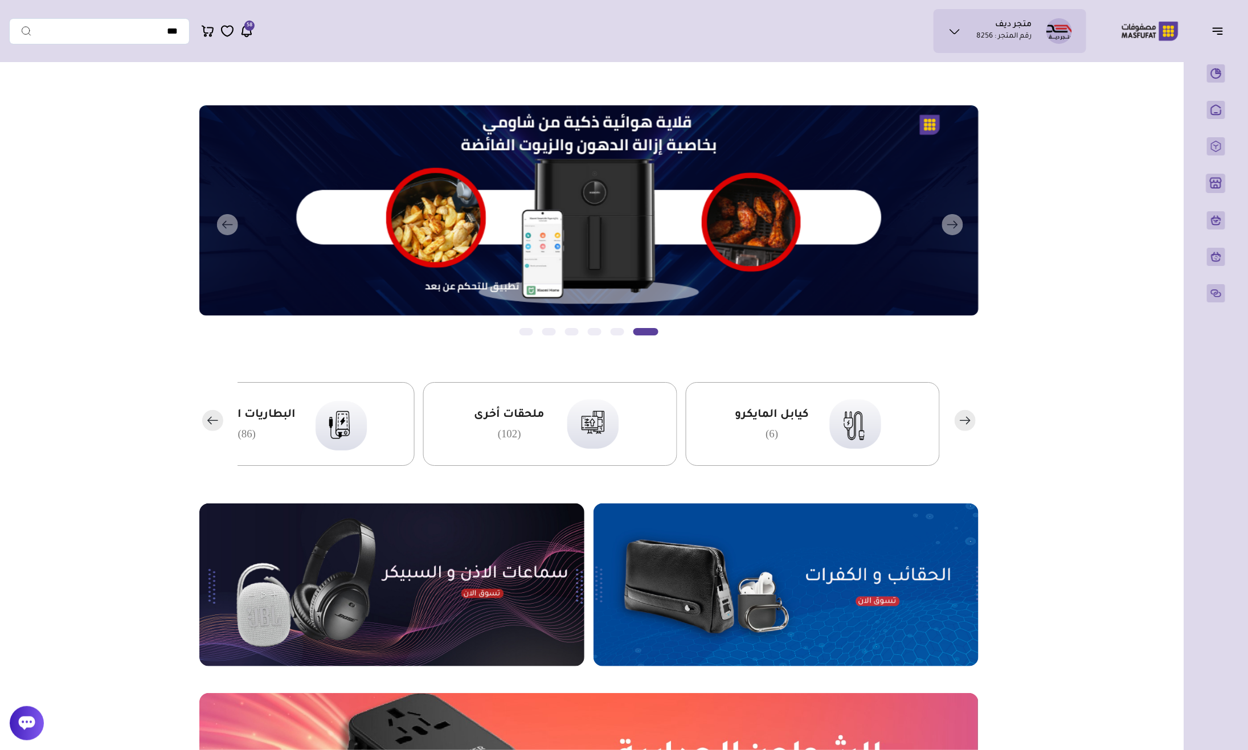
click at [831, 422] on rect "button" at bounding box center [965, 420] width 21 height 21
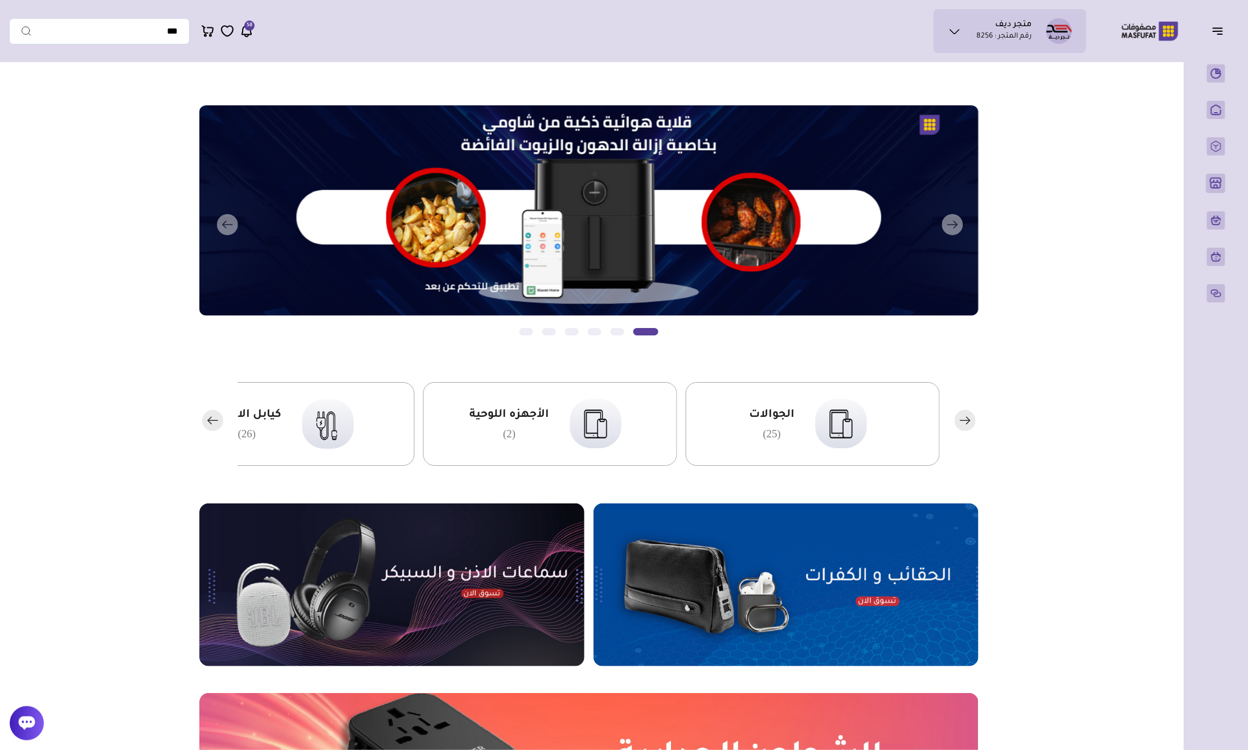
click at [213, 419] on rect "button" at bounding box center [212, 420] width 21 height 21
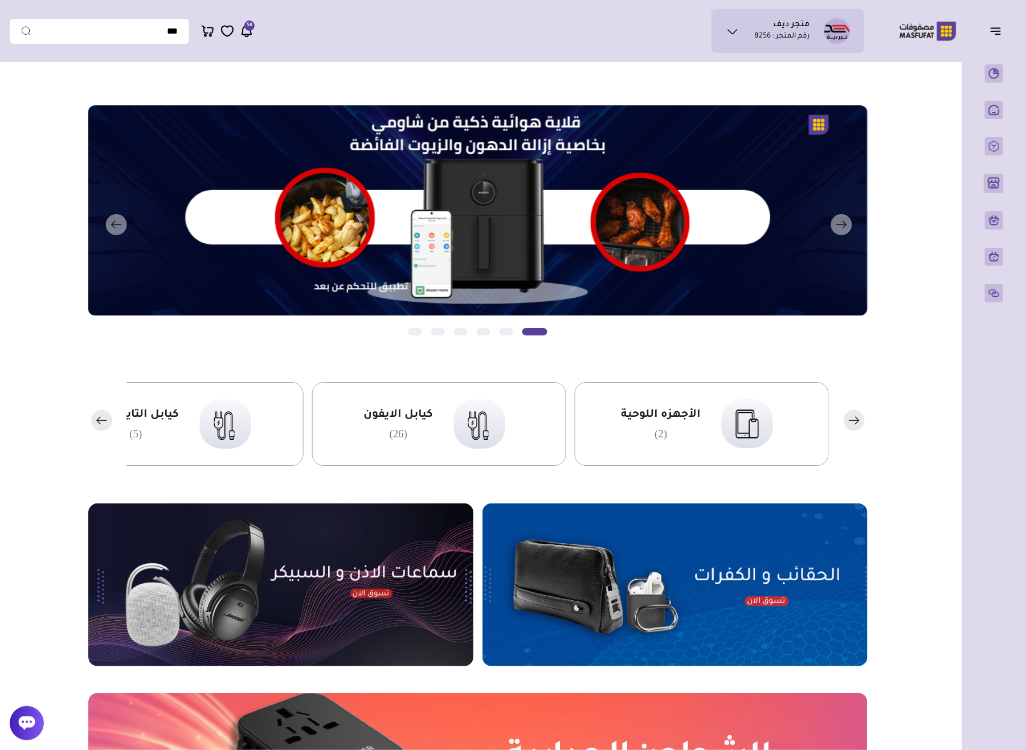
click at [104, 416] on rect "button" at bounding box center [101, 420] width 21 height 21
click at [95, 424] on rect "button" at bounding box center [101, 420] width 21 height 21
click at [99, 424] on rect "button" at bounding box center [101, 420] width 21 height 21
click at [109, 417] on rect "button" at bounding box center [101, 420] width 21 height 21
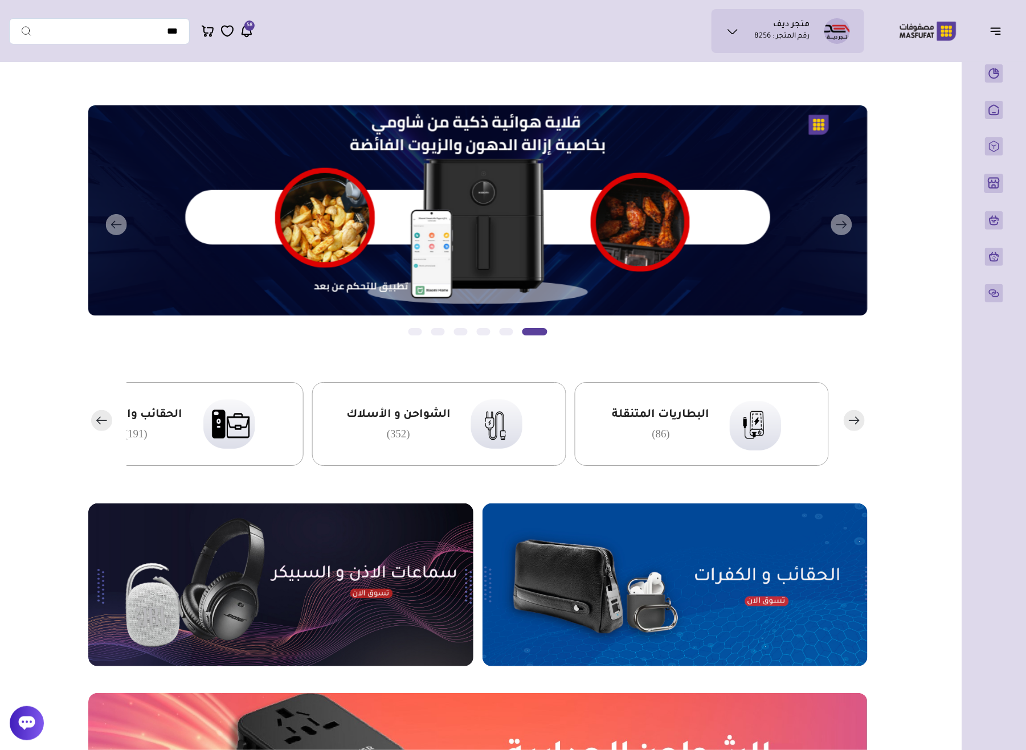
click at [97, 419] on rect "button" at bounding box center [101, 420] width 21 height 21
click at [102, 416] on rect "button" at bounding box center [101, 420] width 21 height 21
click at [93, 419] on rect "button" at bounding box center [101, 420] width 21 height 21
click at [100, 426] on rect "button" at bounding box center [101, 420] width 21 height 21
click at [99, 418] on icon "button" at bounding box center [98, 420] width 3 height 7
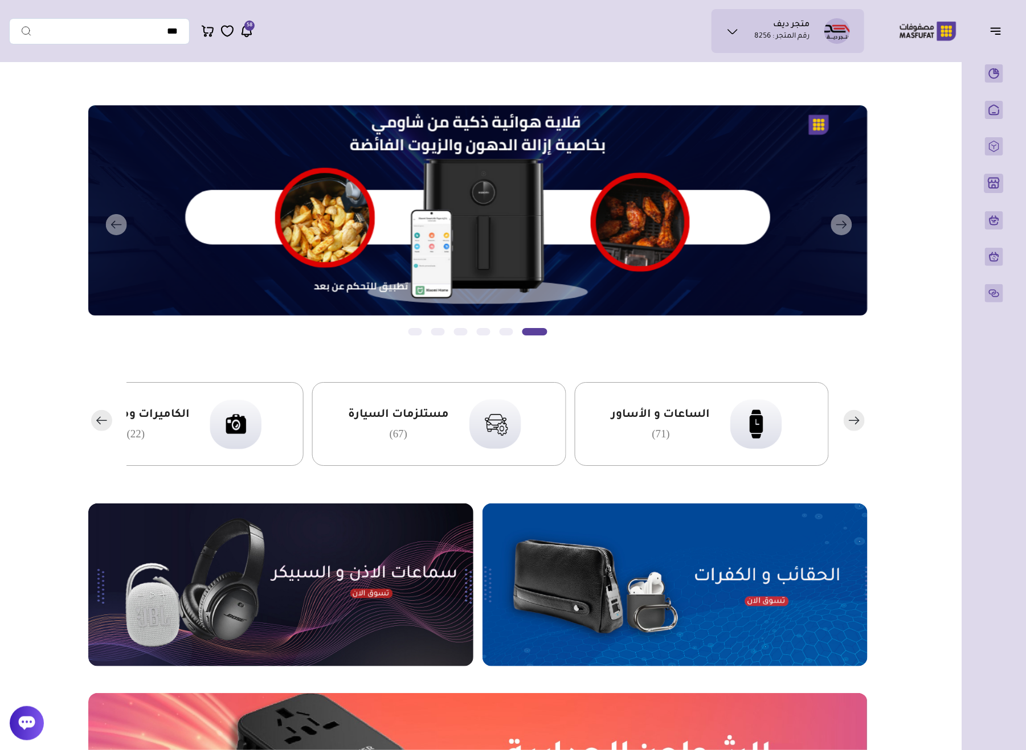
click at [104, 419] on rect "button" at bounding box center [101, 420] width 21 height 21
click at [102, 422] on rect "button" at bounding box center [101, 420] width 21 height 21
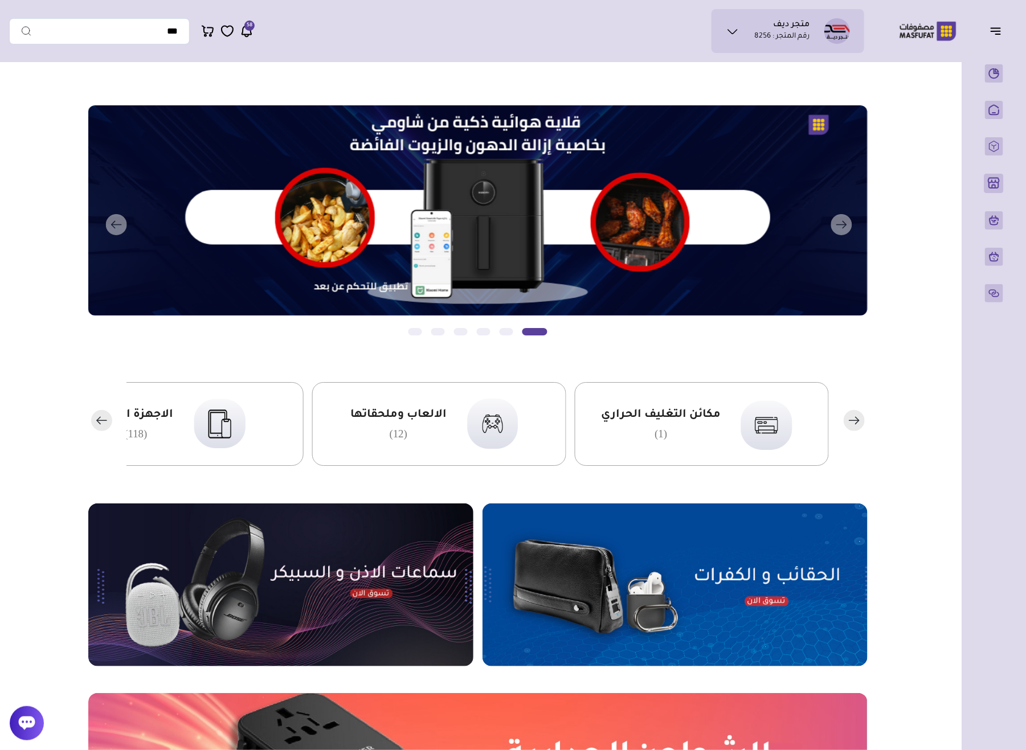
click at [102, 422] on rect "button" at bounding box center [101, 420] width 21 height 21
click at [109, 420] on rect "button" at bounding box center [101, 420] width 21 height 21
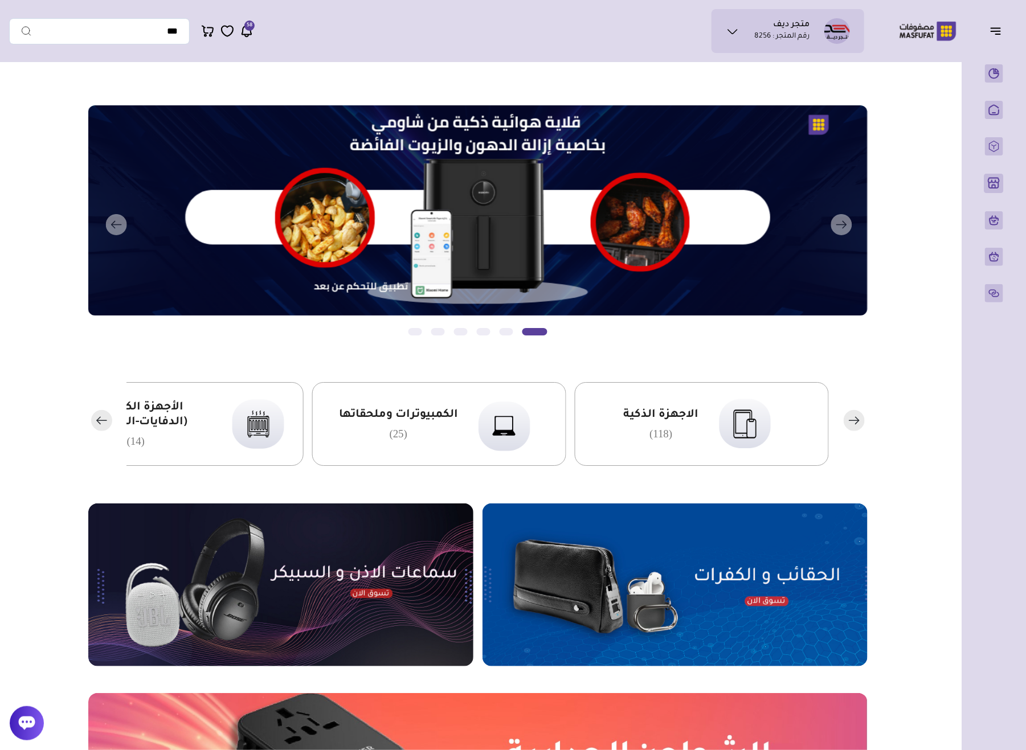
click at [109, 419] on rect "button" at bounding box center [101, 420] width 21 height 21
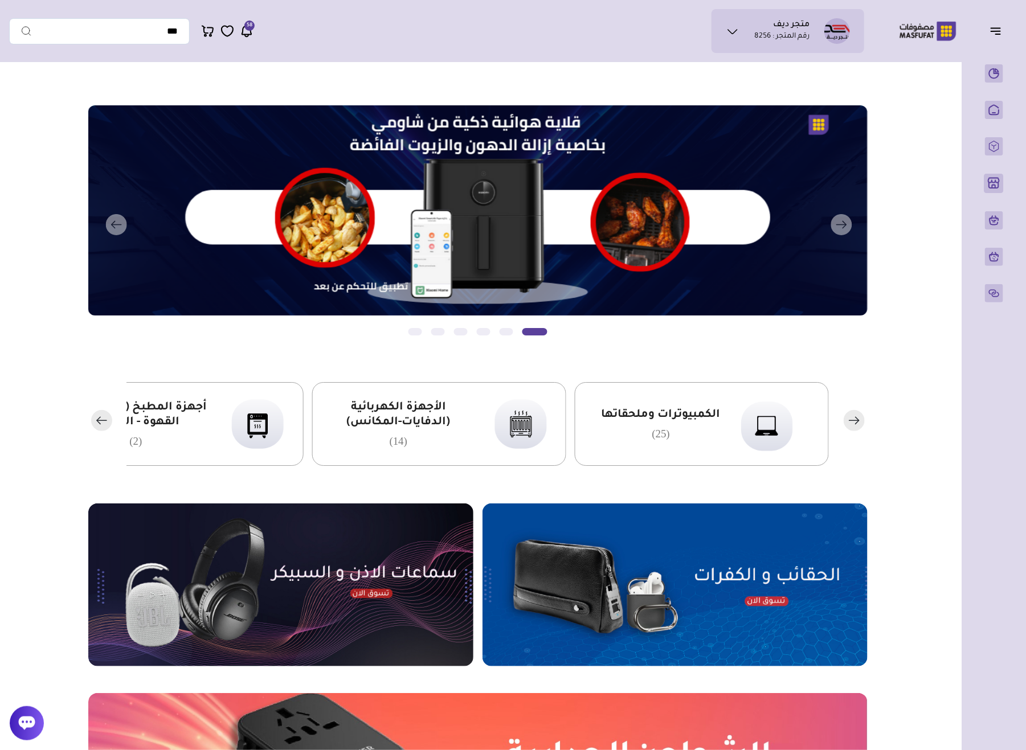
click at [101, 423] on rect "button" at bounding box center [101, 420] width 21 height 21
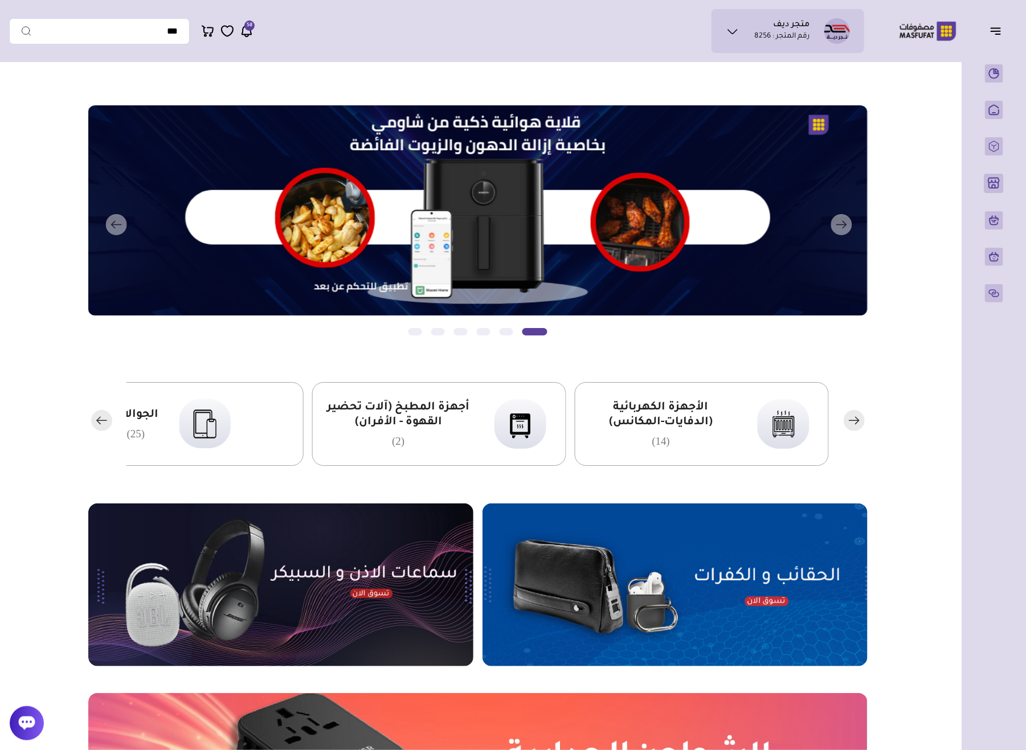
click at [101, 423] on rect "button" at bounding box center [101, 420] width 21 height 21
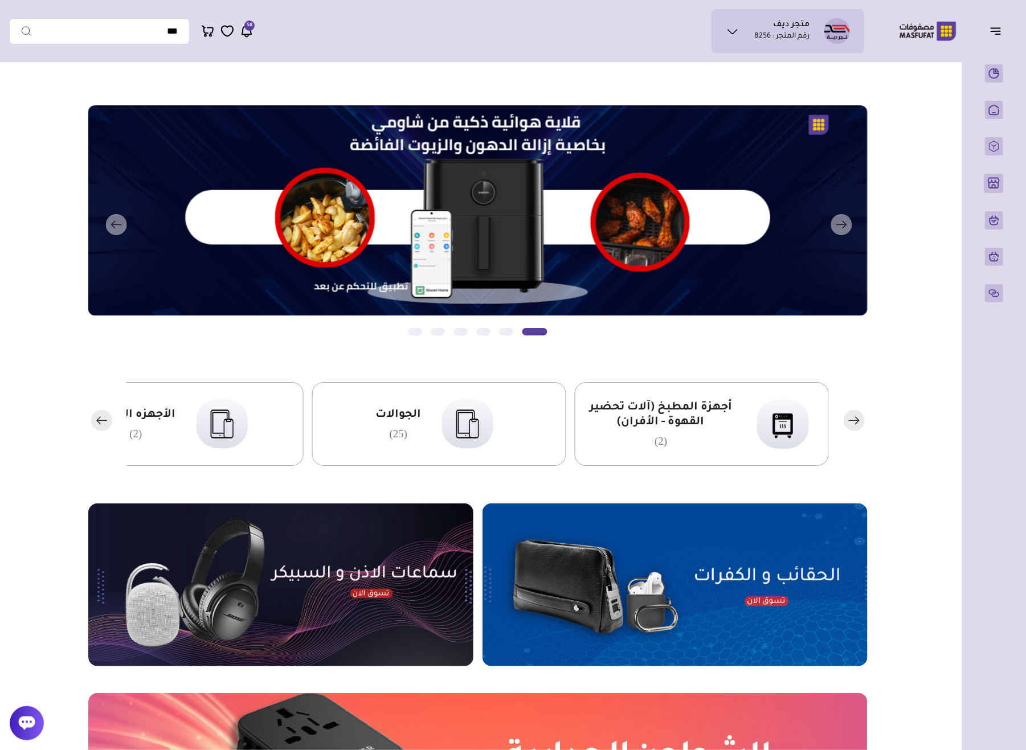
click at [101, 423] on rect "button" at bounding box center [101, 420] width 21 height 21
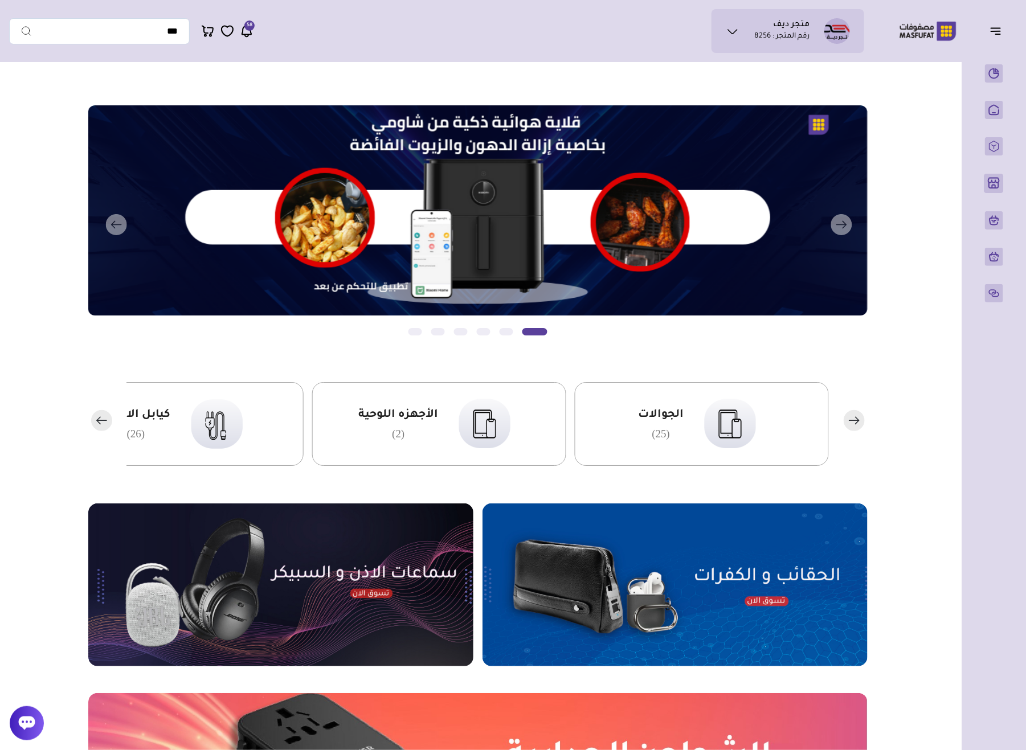
click at [101, 423] on rect "button" at bounding box center [101, 420] width 21 height 21
click at [831, 423] on rect "button" at bounding box center [854, 420] width 21 height 21
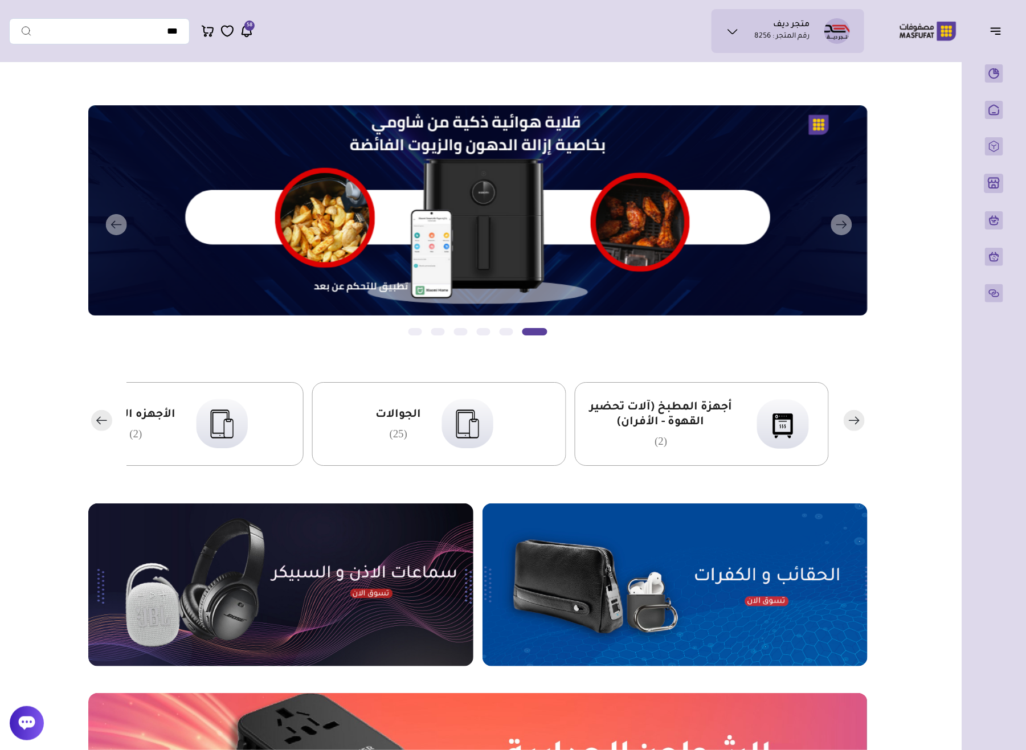
click at [831, 423] on rect "button" at bounding box center [854, 420] width 21 height 21
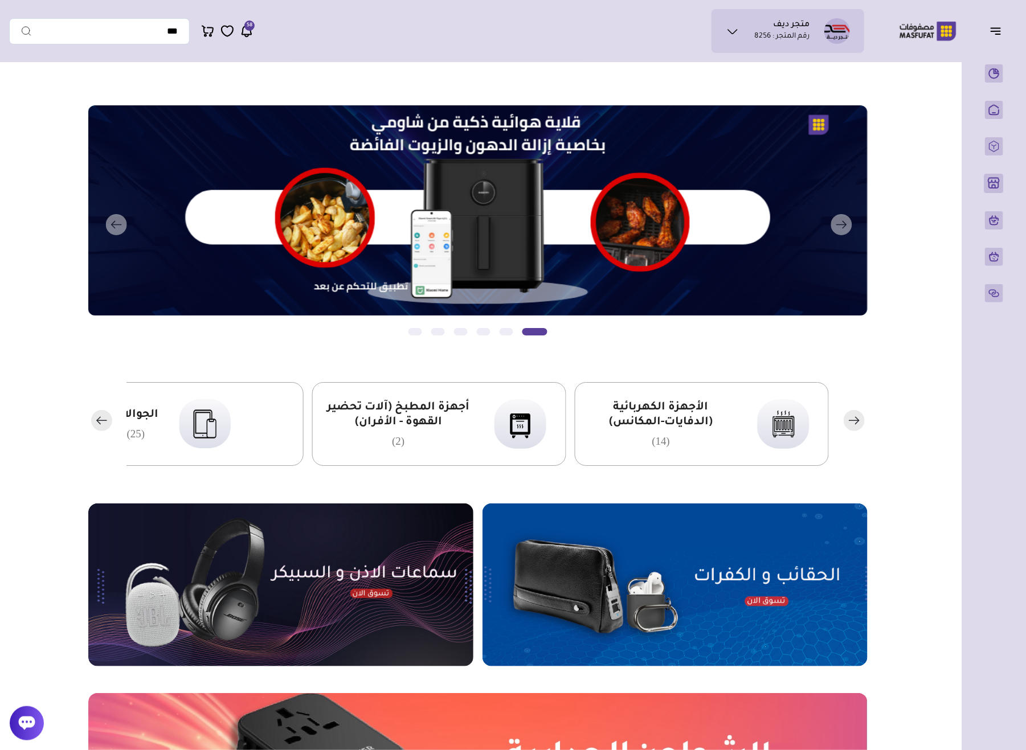
click at [831, 423] on rect "button" at bounding box center [854, 420] width 21 height 21
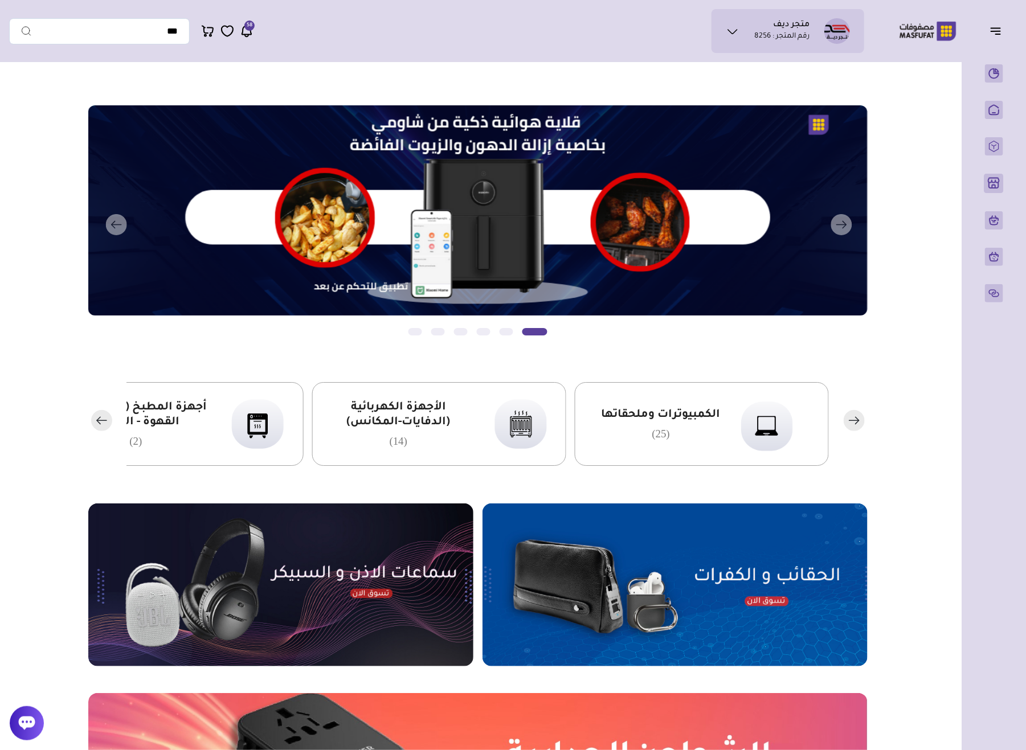
click at [831, 423] on rect "button" at bounding box center [854, 420] width 21 height 21
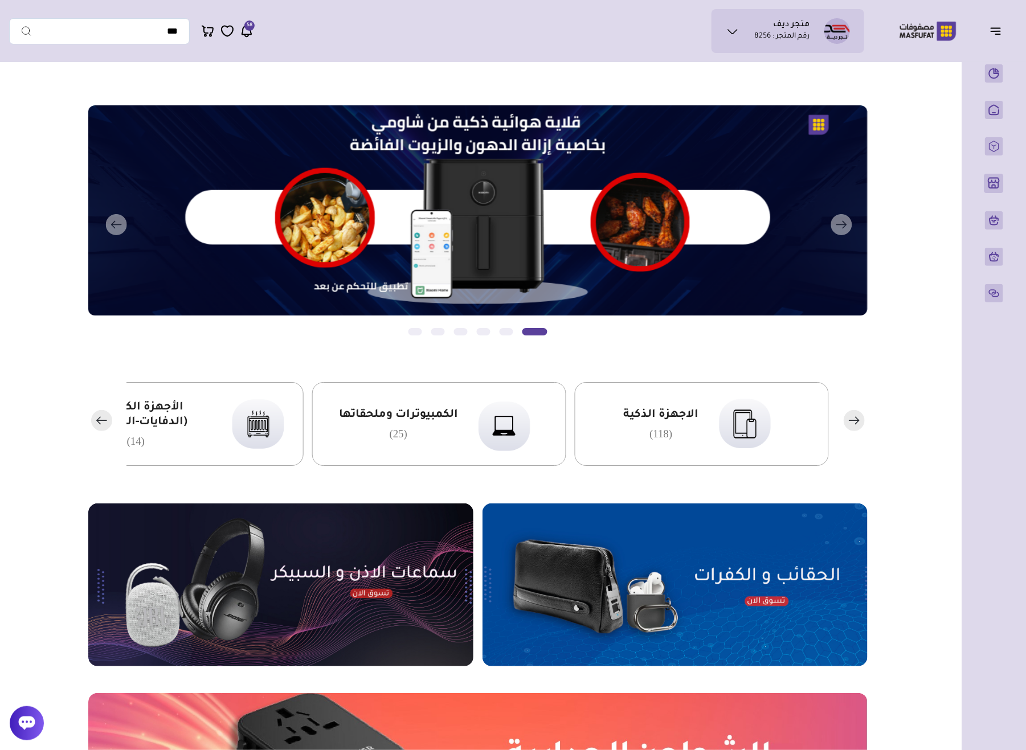
click at [447, 414] on span "الكمبيوترات وملحقاتها" at bounding box center [398, 415] width 119 height 15
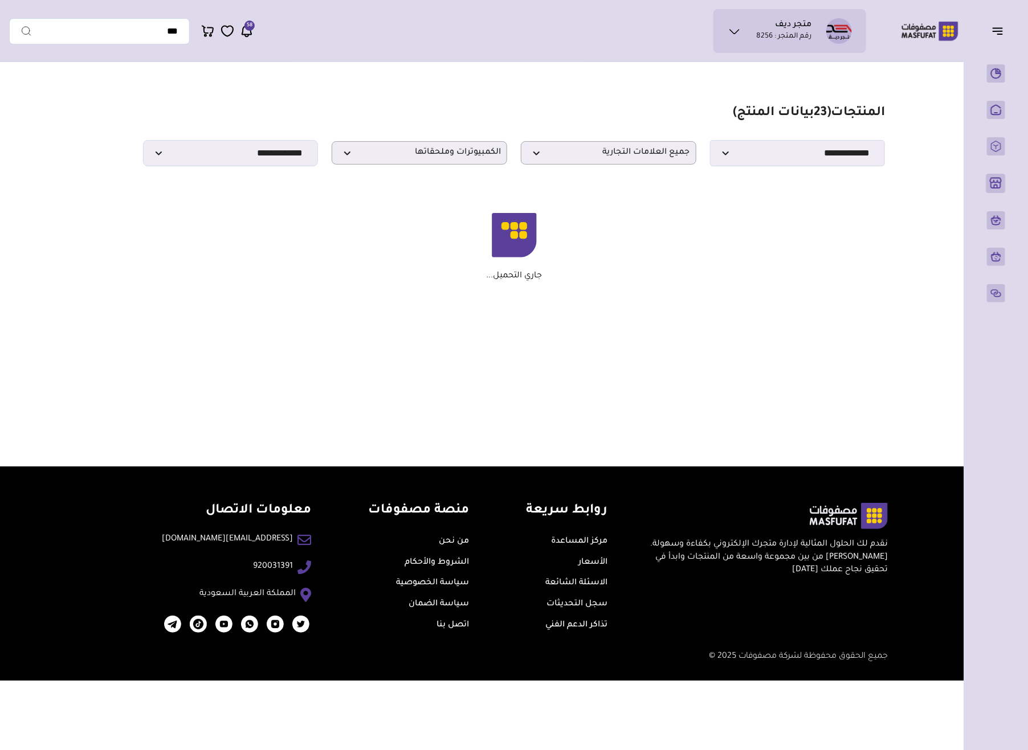
click at [250, 32] on icon at bounding box center [247, 31] width 14 height 14
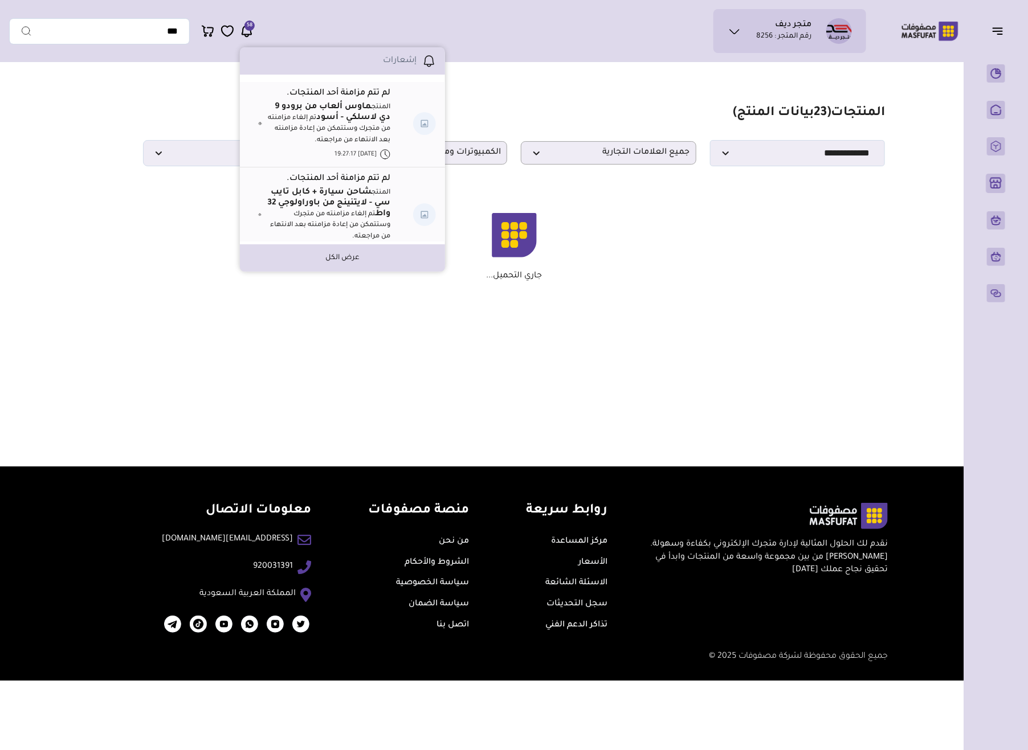
click at [609, 302] on section "مزامنة ( 0 ) تحديد الكل إلغاء التحديد المنتجات (" at bounding box center [514, 193] width 820 height 251
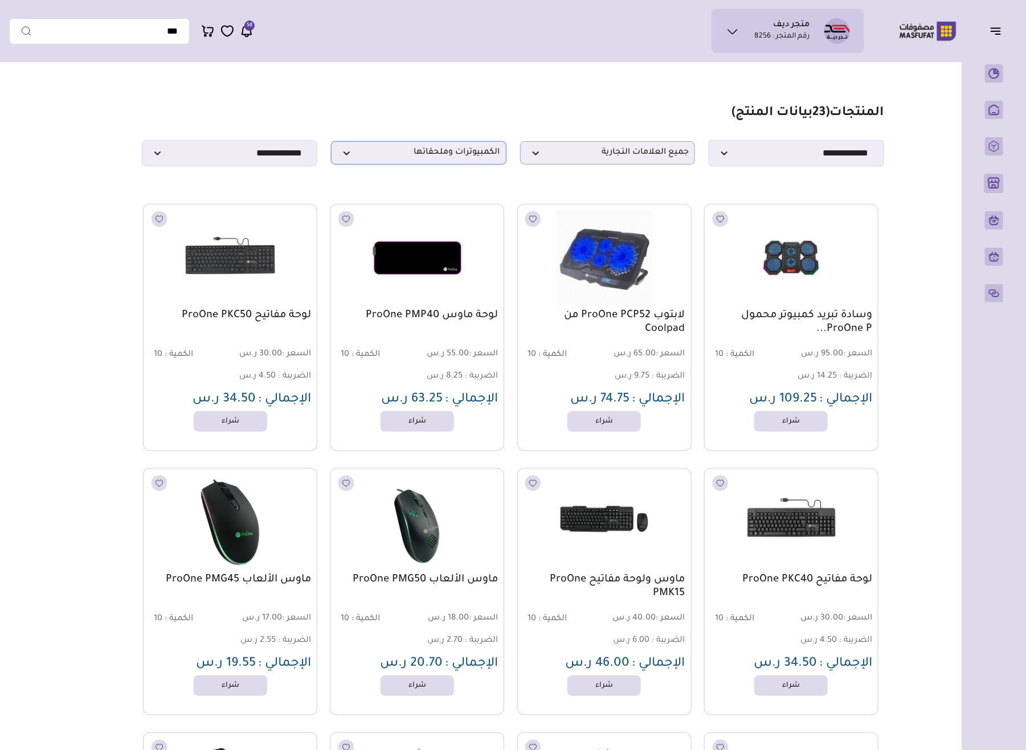
click at [474, 157] on span "الكمبيوترات وملحقاتها" at bounding box center [418, 153] width 163 height 11
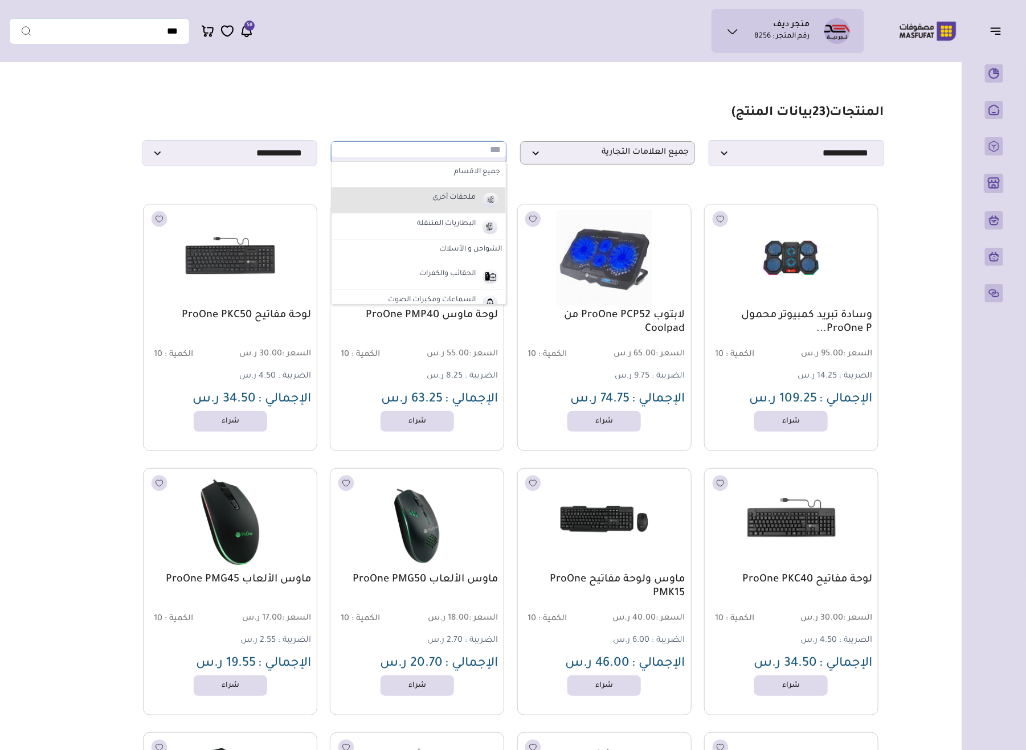
click at [443, 196] on label "ملحقات أخرى" at bounding box center [454, 198] width 47 height 15
select select "*"
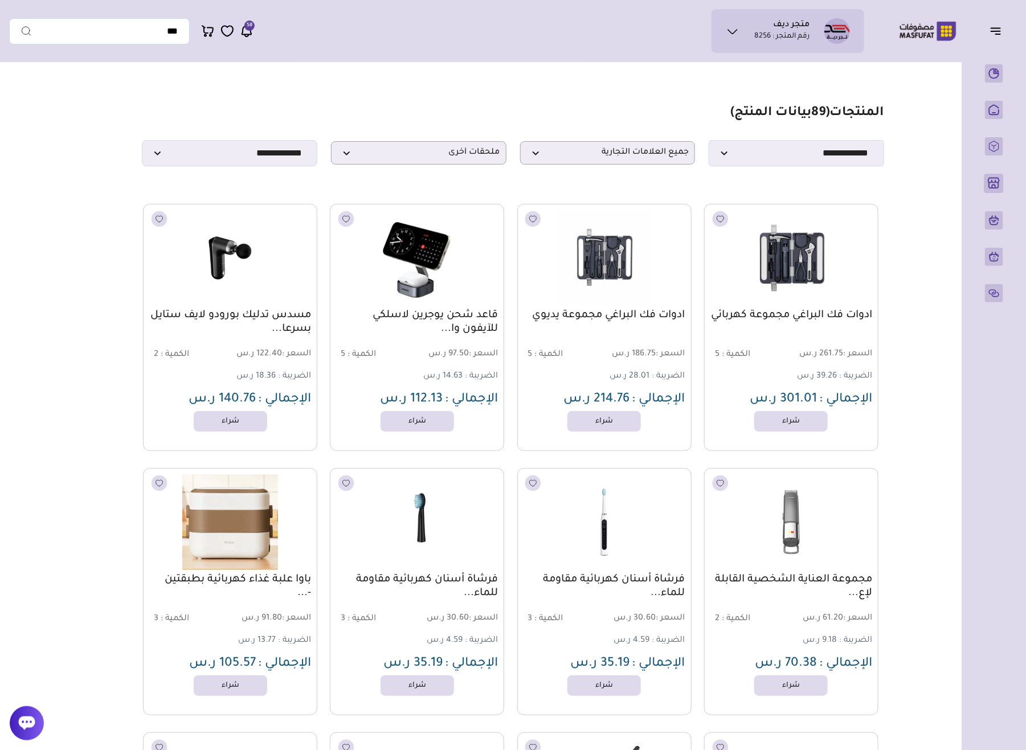
click at [790, 247] on img at bounding box center [791, 257] width 177 height 105
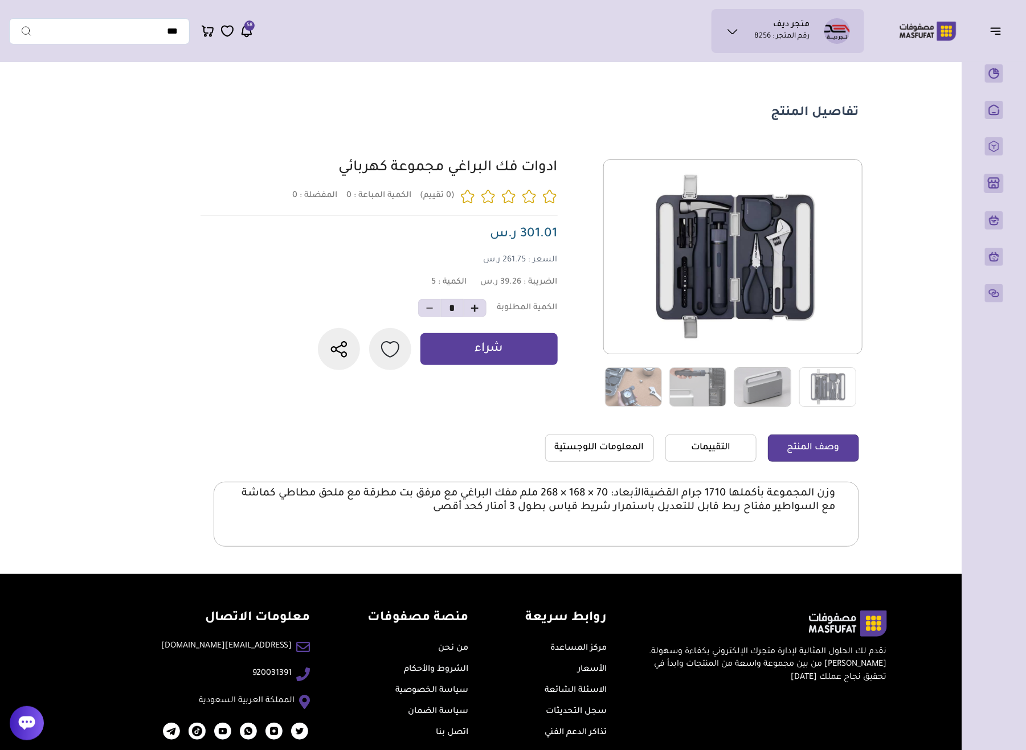
click at [749, 402] on img at bounding box center [762, 386] width 57 height 39
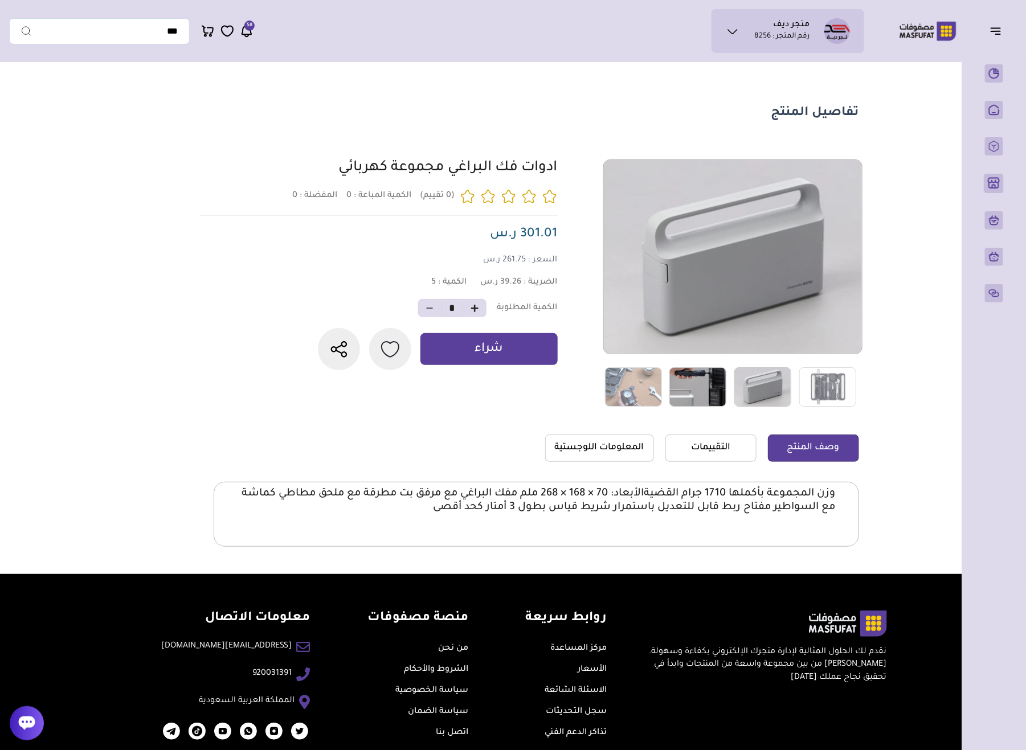
click at [707, 391] on img at bounding box center [697, 386] width 57 height 39
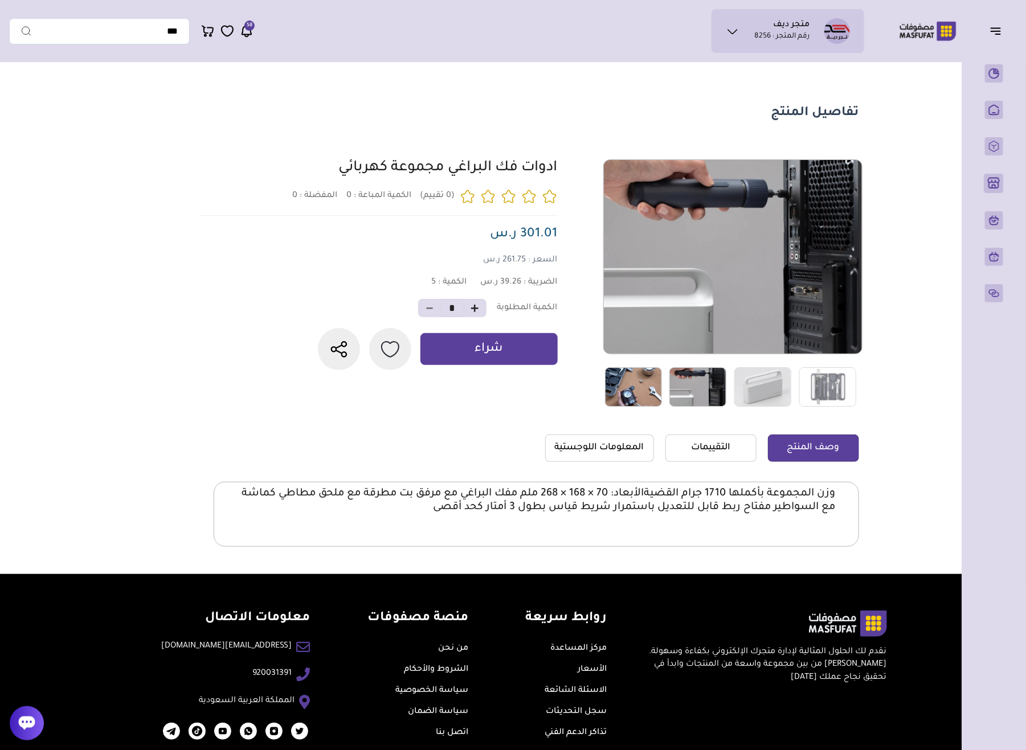
click at [630, 392] on img at bounding box center [633, 386] width 57 height 39
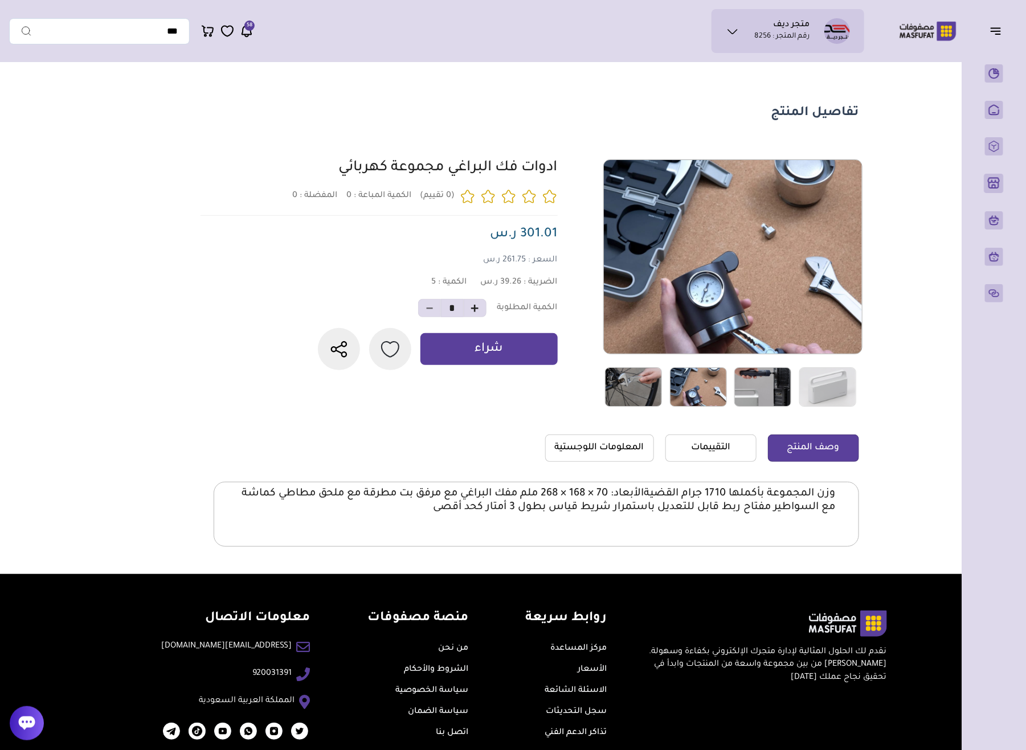
click at [618, 393] on img at bounding box center [633, 386] width 57 height 39
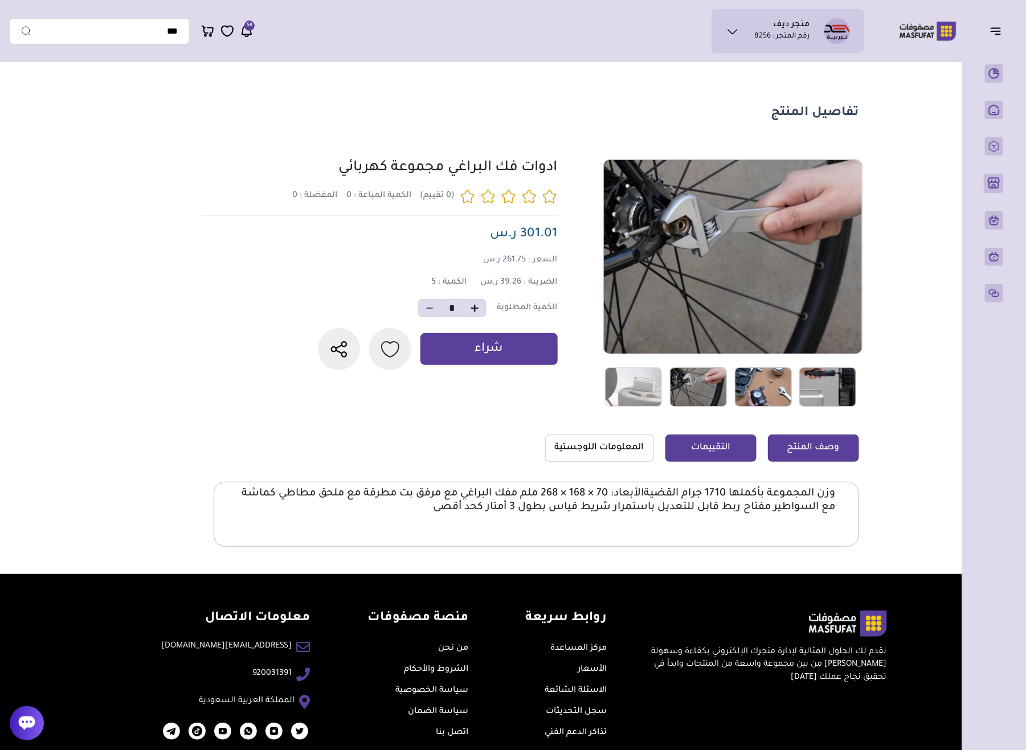
click at [686, 441] on link "التقييمات" at bounding box center [710, 448] width 91 height 27
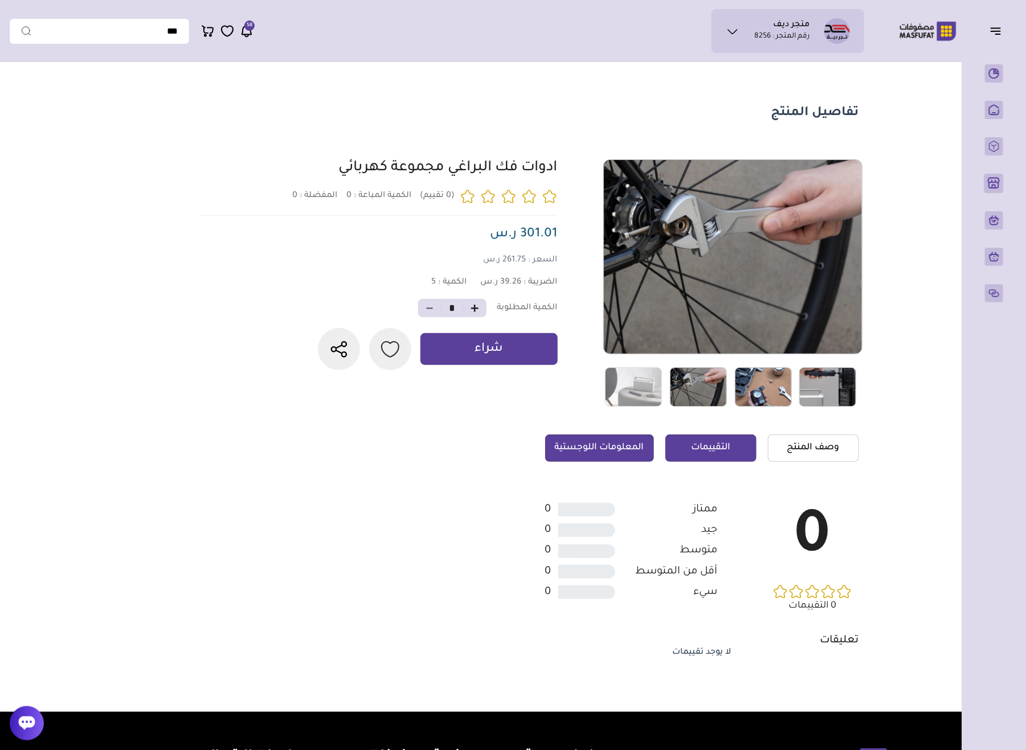
click at [619, 439] on link "المعلومات اللوجستية" at bounding box center [599, 448] width 109 height 27
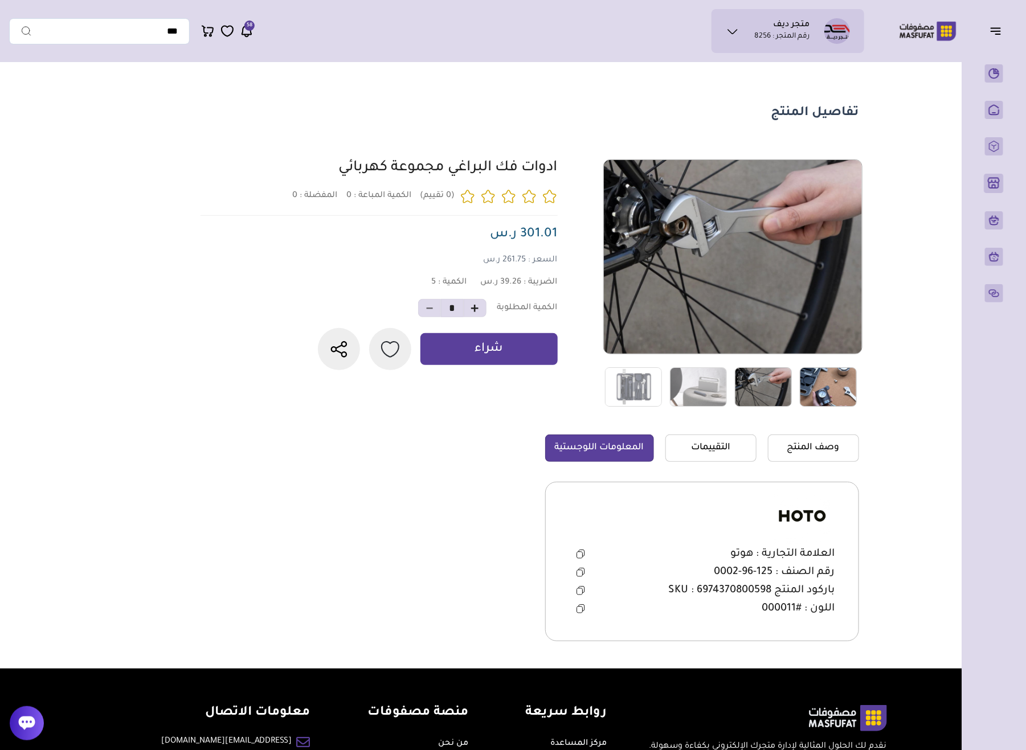
drag, startPoint x: 832, startPoint y: 552, endPoint x: 677, endPoint y: 622, distance: 169.8
click at [678, 622] on div "العلامة التجارية : هوتو" at bounding box center [702, 562] width 314 height 160
click at [635, 611] on div "اللون : #000011" at bounding box center [702, 608] width 266 height 17
click at [788, 381] on img at bounding box center [763, 386] width 57 height 39
click at [824, 394] on img at bounding box center [828, 386] width 57 height 39
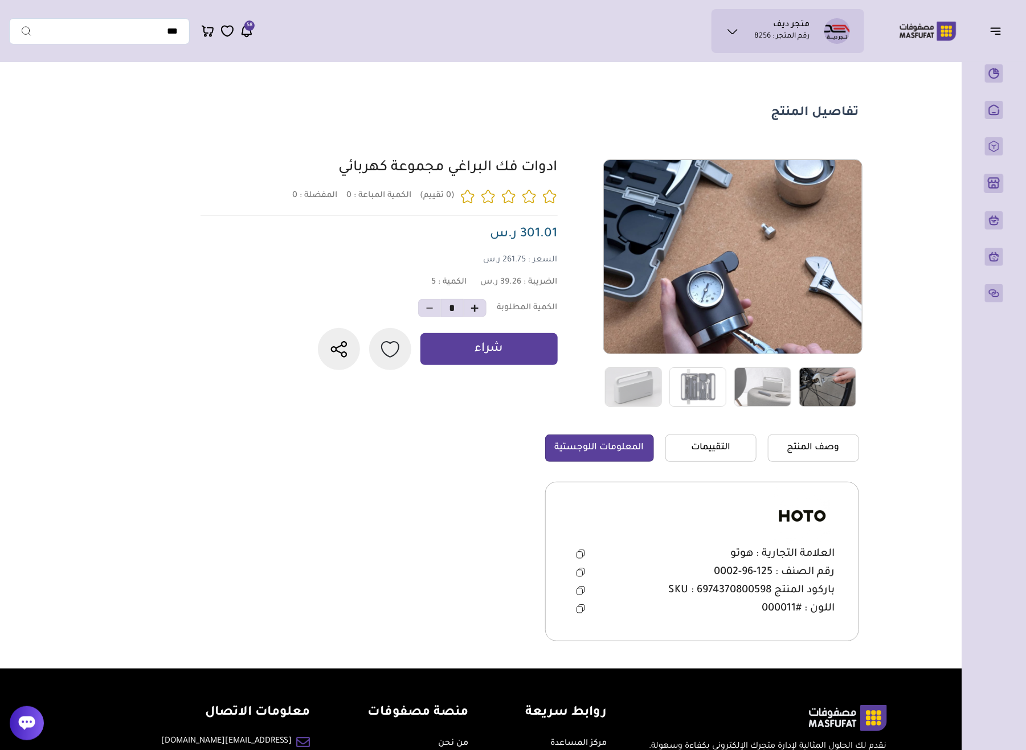
click at [902, 250] on main "تفاصيل المنتج 0 0 5 *" at bounding box center [513, 368] width 1008 height 601
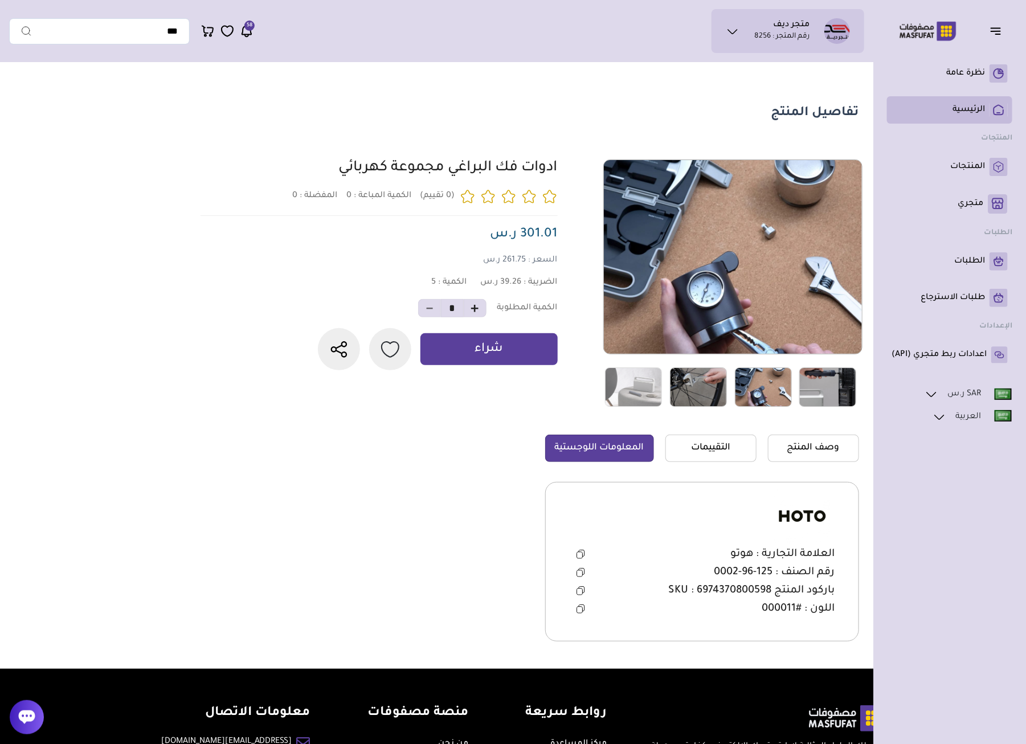
click at [983, 104] on p "الرئيسية" at bounding box center [968, 109] width 32 height 11
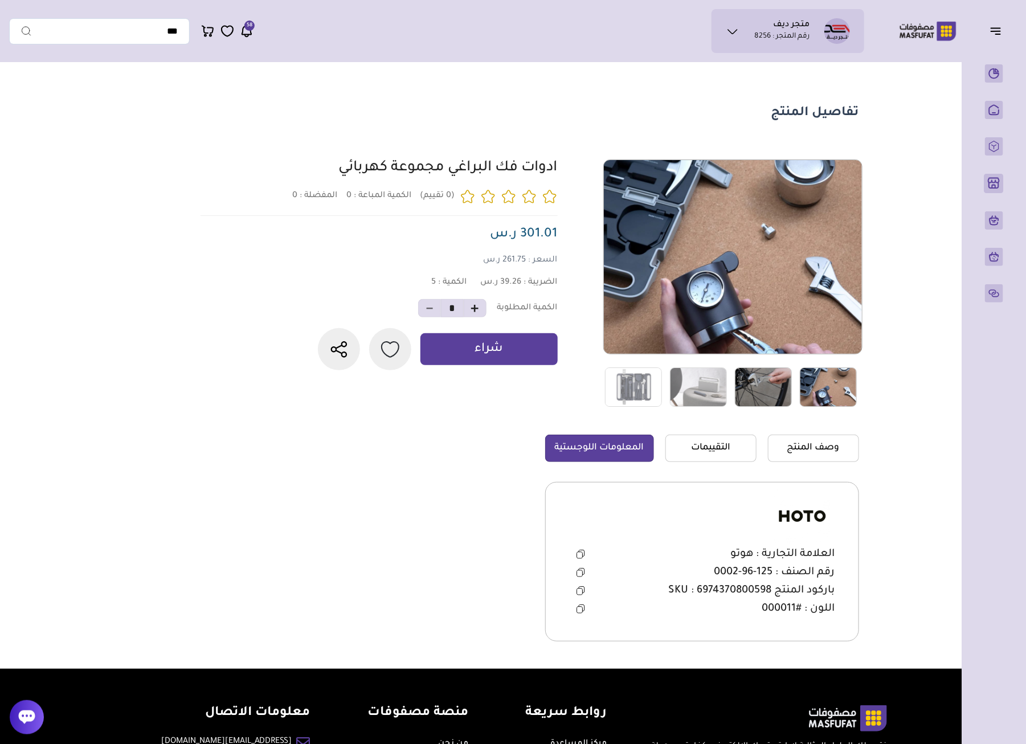
click at [759, 35] on p "رقم المتجر : 8256" at bounding box center [781, 36] width 55 height 11
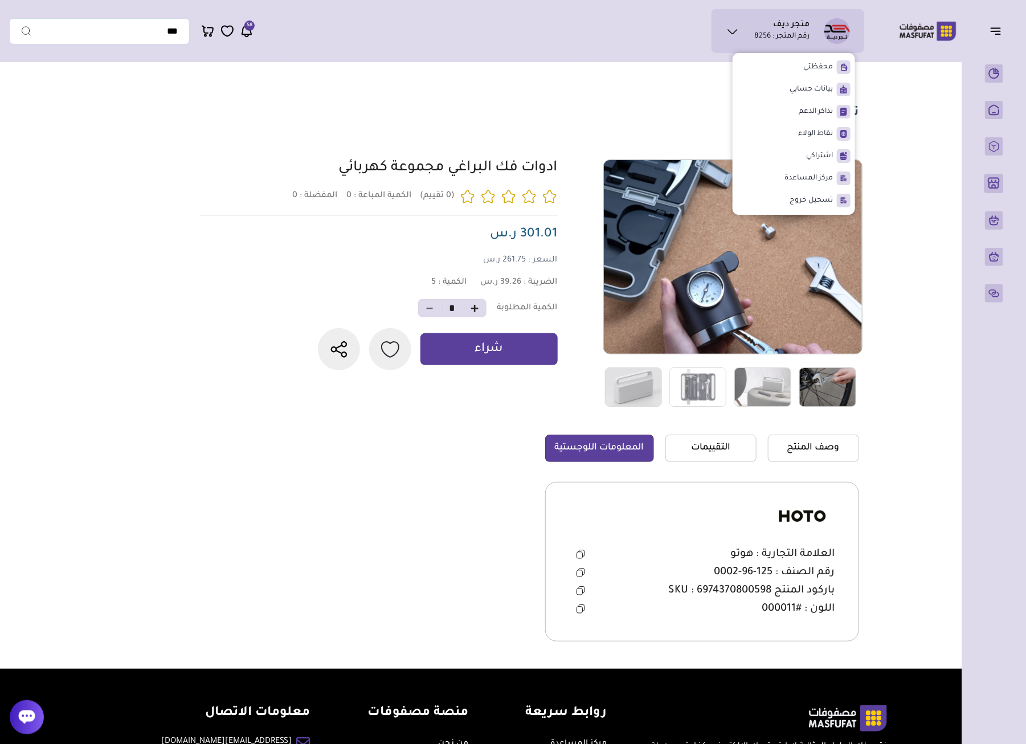
click at [667, 35] on div "متجر ديف رقم المتجر : 8256 محفظتي اشتراكي" at bounding box center [436, 31] width 855 height 44
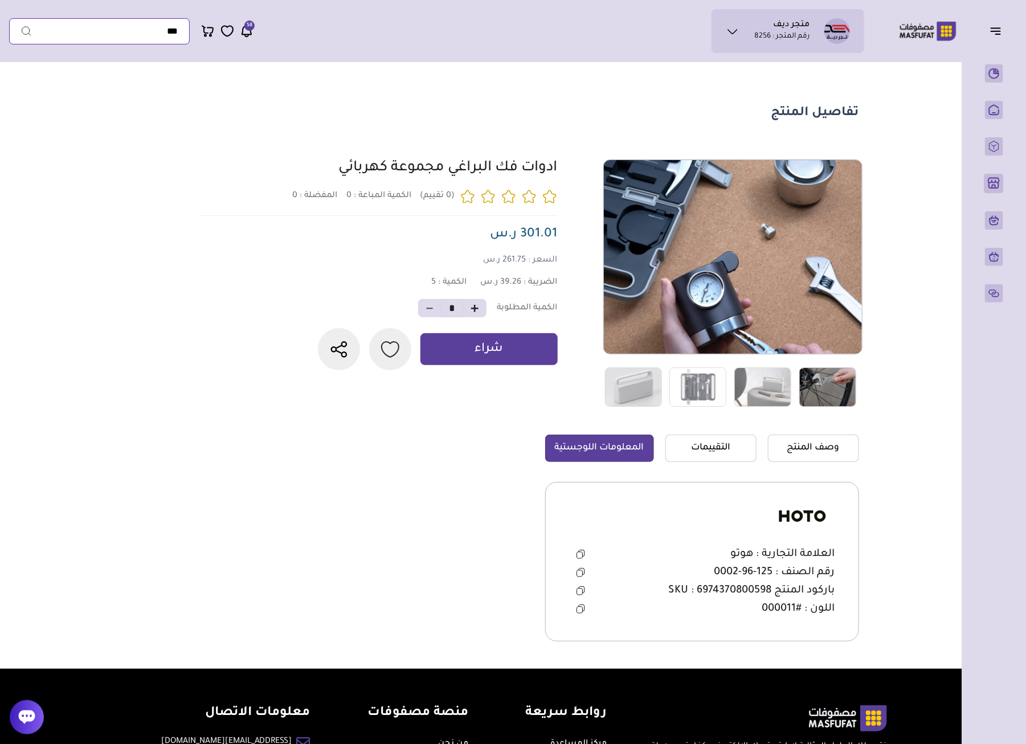
click at [165, 32] on input "text" at bounding box center [99, 31] width 181 height 26
click at [396, 43] on div "متجر ديف رقم المتجر : 8256 محفظتي اشتراكي" at bounding box center [436, 31] width 855 height 44
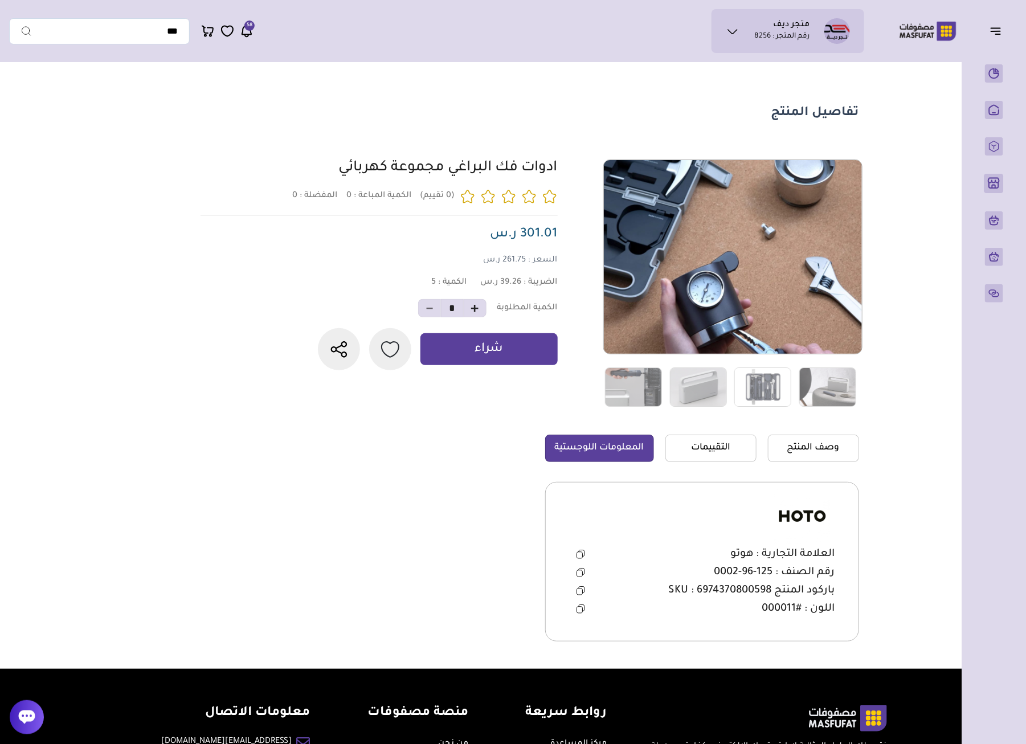
click at [811, 43] on ul "متجر ديف رقم المتجر : 8256" at bounding box center [788, 31] width 134 height 26
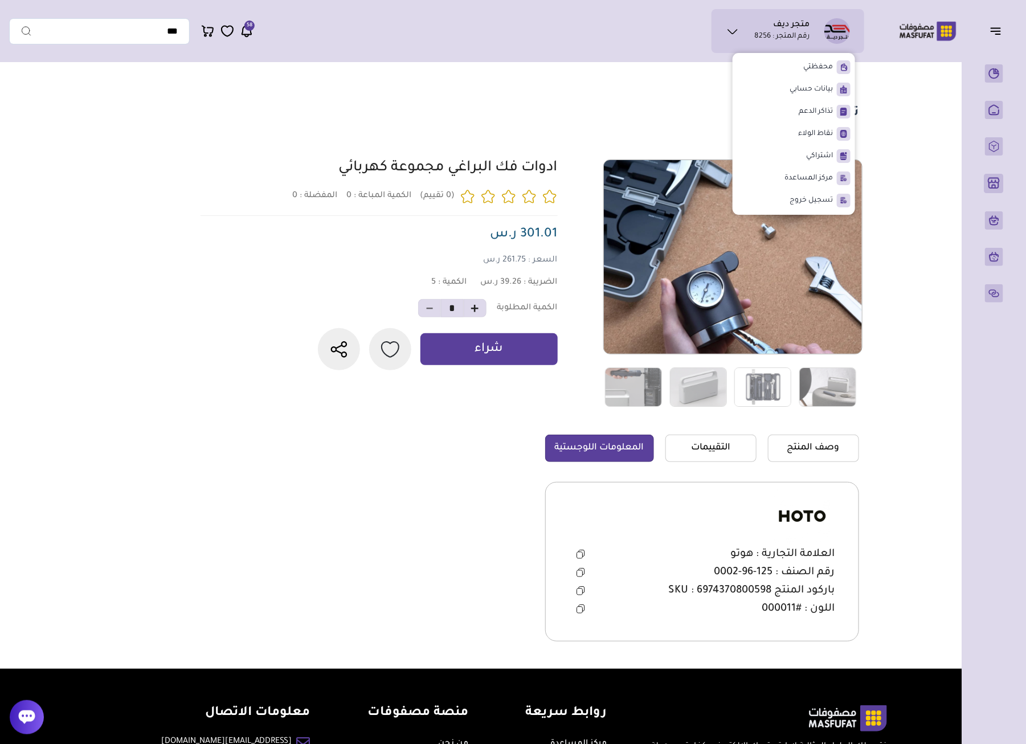
click at [1005, 32] on button "button" at bounding box center [999, 31] width 35 height 22
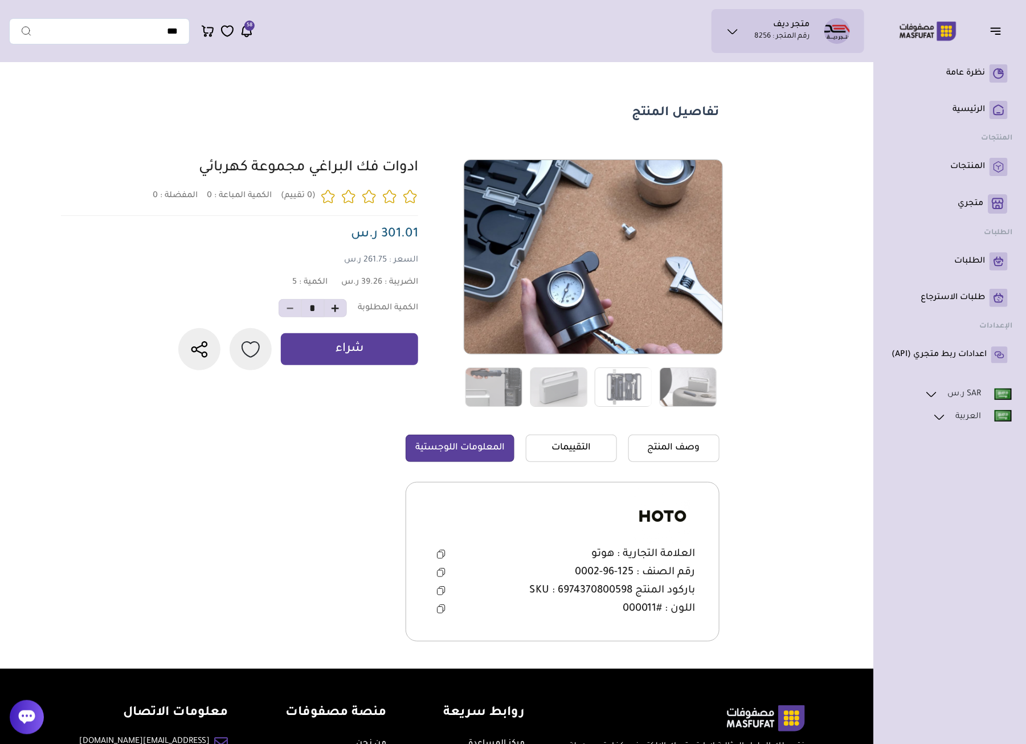
click at [1003, 31] on button "button" at bounding box center [999, 31] width 35 height 22
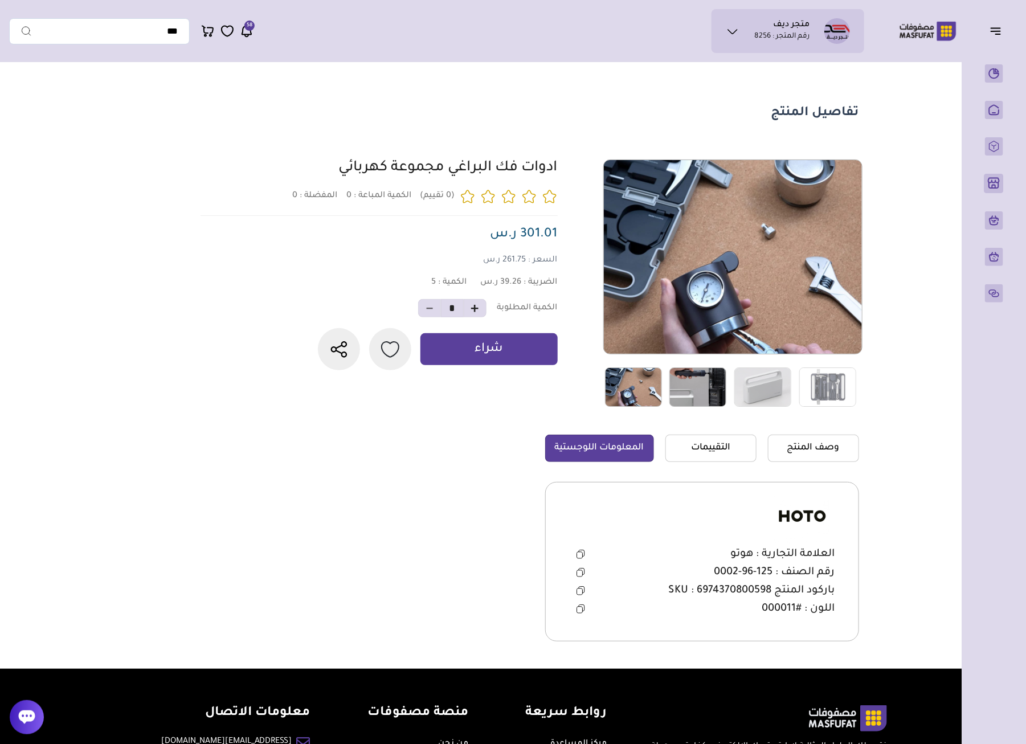
click at [791, 514] on img at bounding box center [802, 516] width 57 height 57
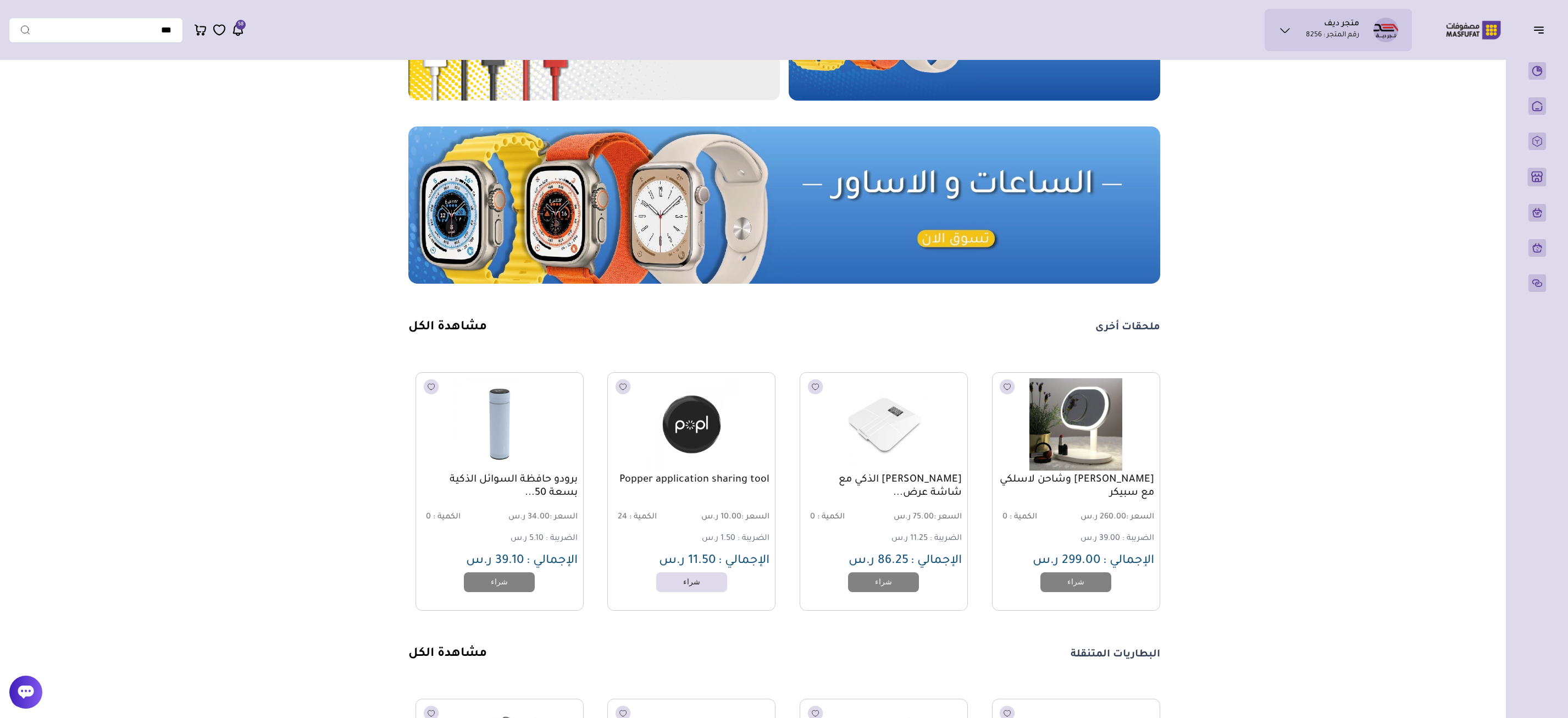
scroll to position [542, 0]
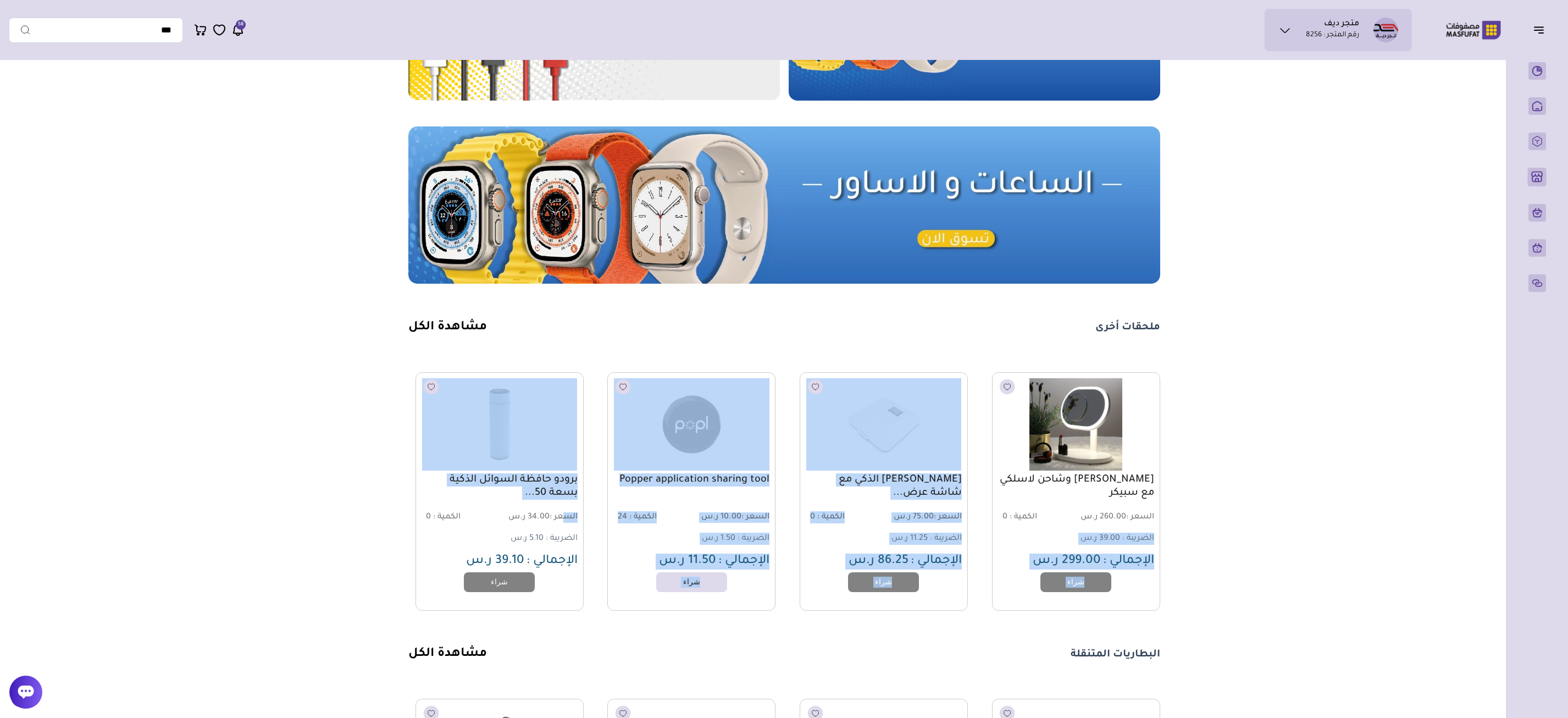
drag, startPoint x: 600, startPoint y: 524, endPoint x: 1004, endPoint y: 517, distance: 404.1
click at [989, 518] on div "[PERSON_NAME] وشاحن لاسلكي مع سبيكر السعر : 260.00 ر.س الكمية : 0 الضريبة : 39.…" at bounding box center [784, 491] width 752 height 238
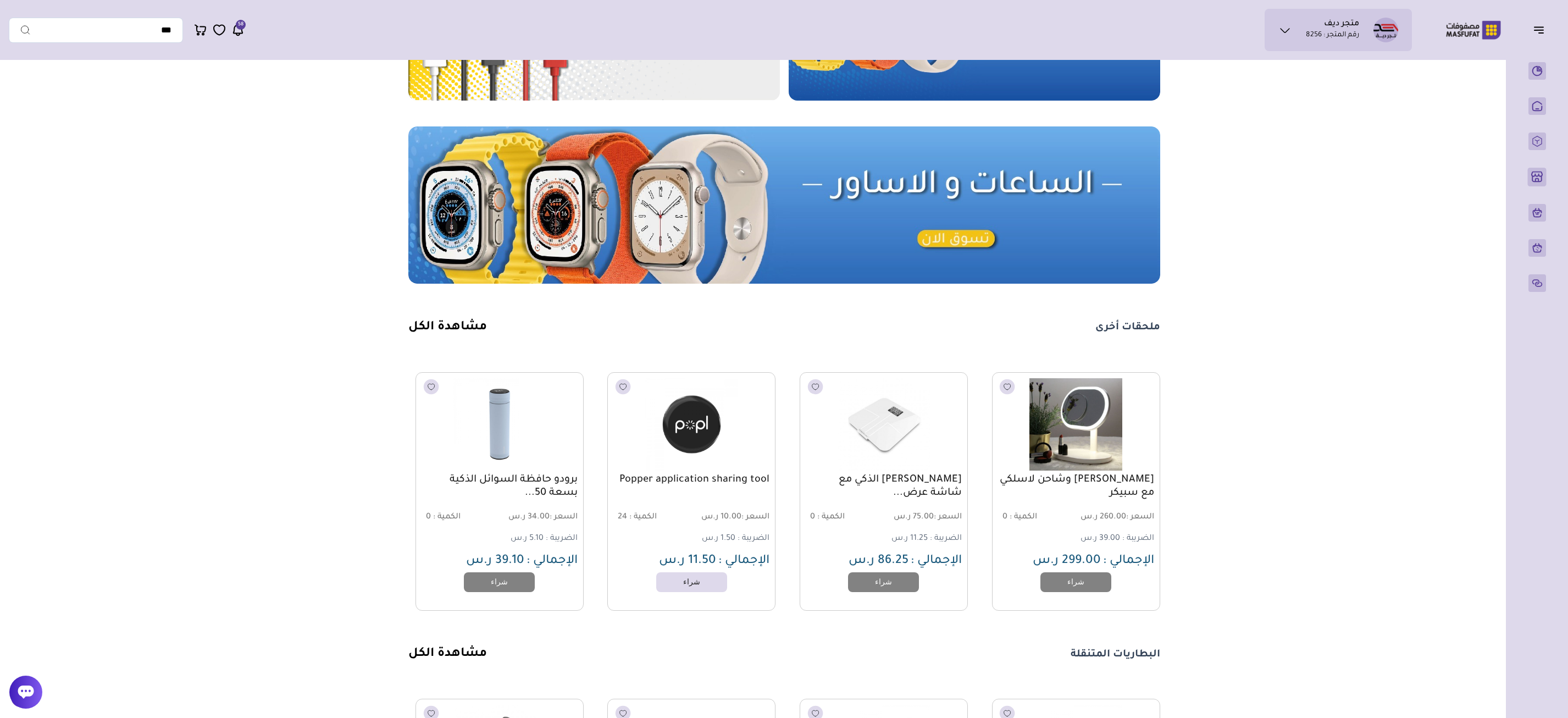
click at [989, 480] on main "مزامنة ( 0 ) تحديد الكل إلغاء التحديد" at bounding box center [784, 430] width 1551 height 1814
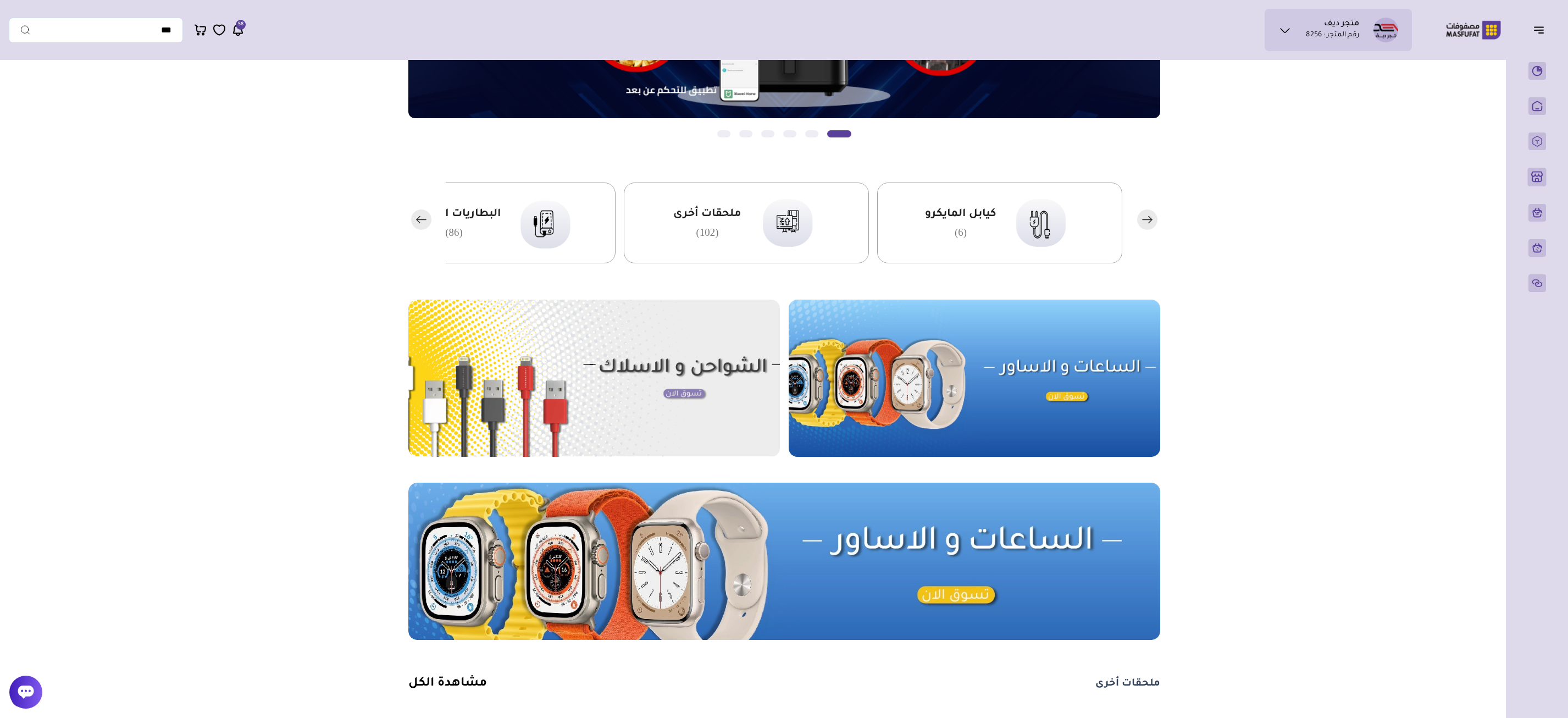
scroll to position [0, 0]
